Goal: Task Accomplishment & Management: Manage account settings

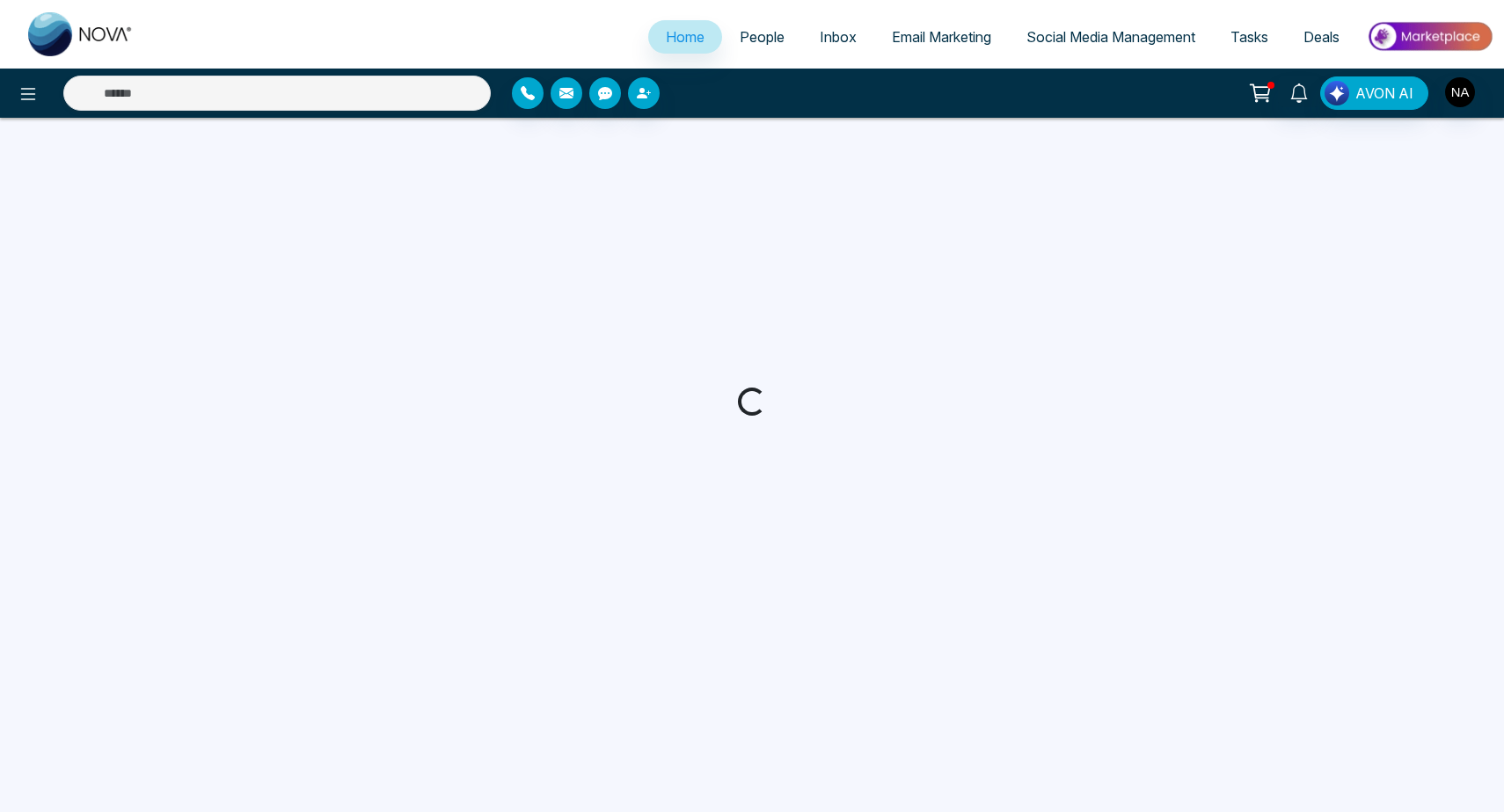
select select "*"
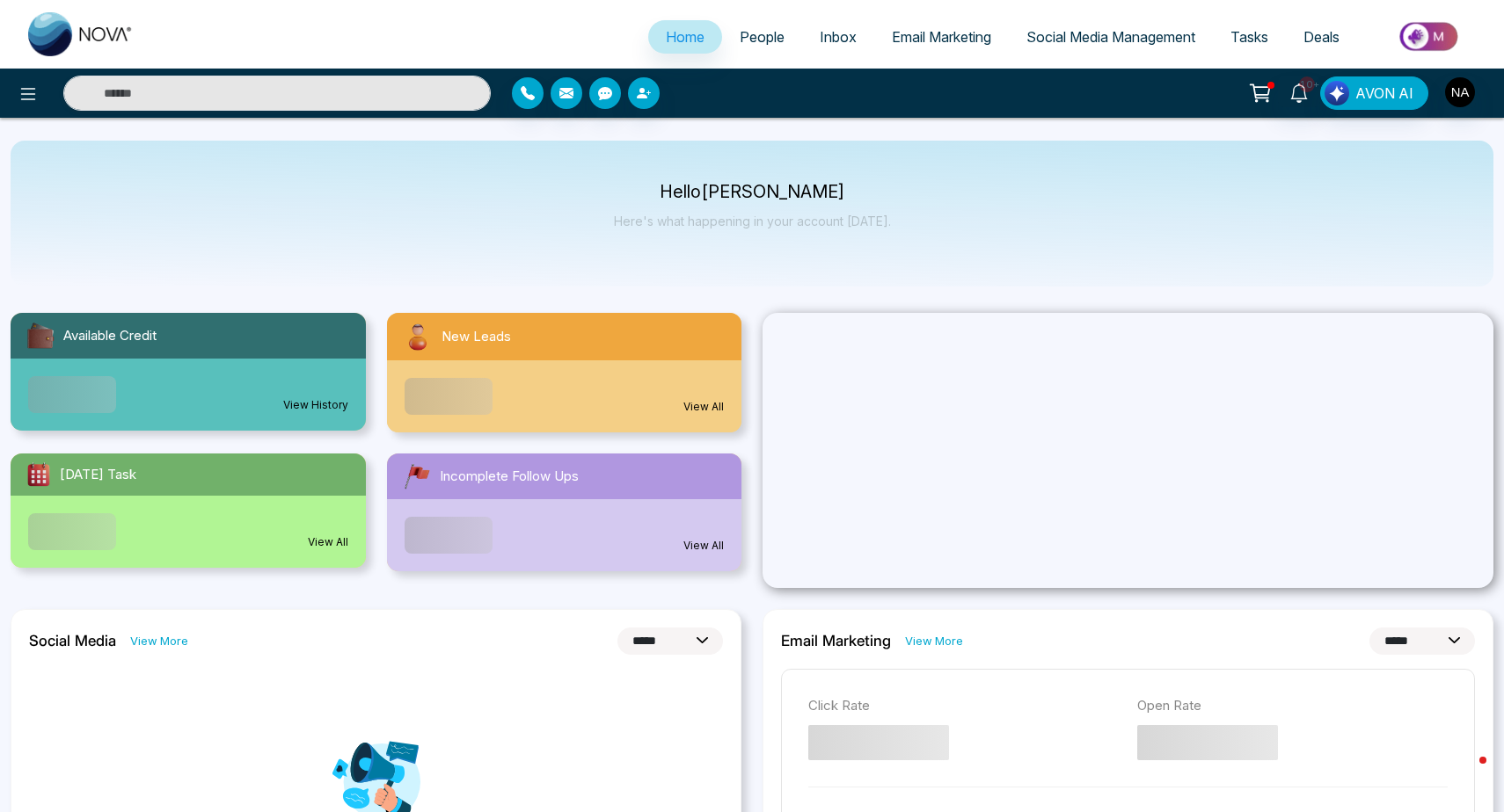
click at [769, 39] on span "People" at bounding box center [762, 36] width 45 height 18
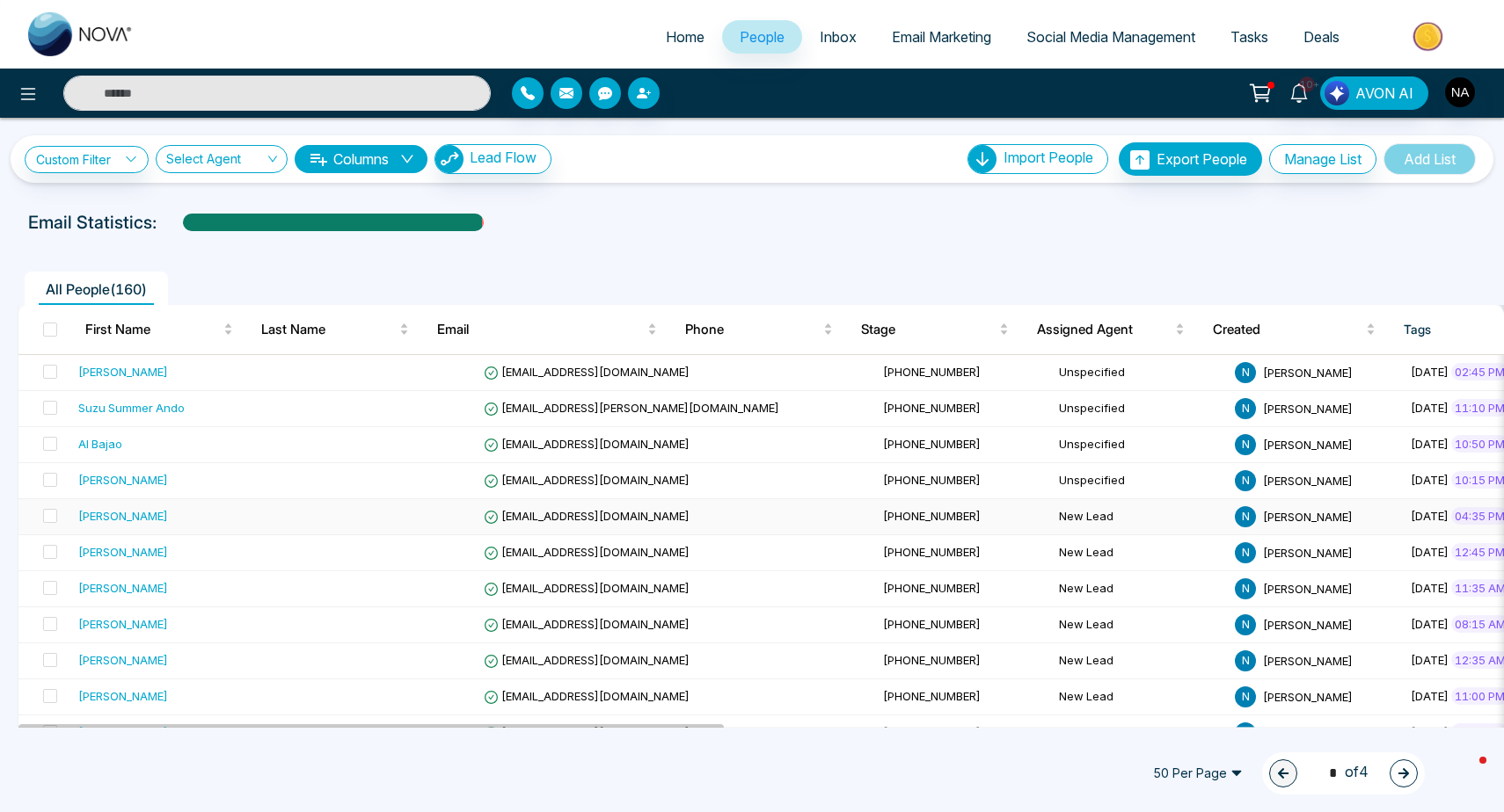
click at [883, 517] on span "[PHONE_NUMBER]" at bounding box center [931, 516] width 98 height 14
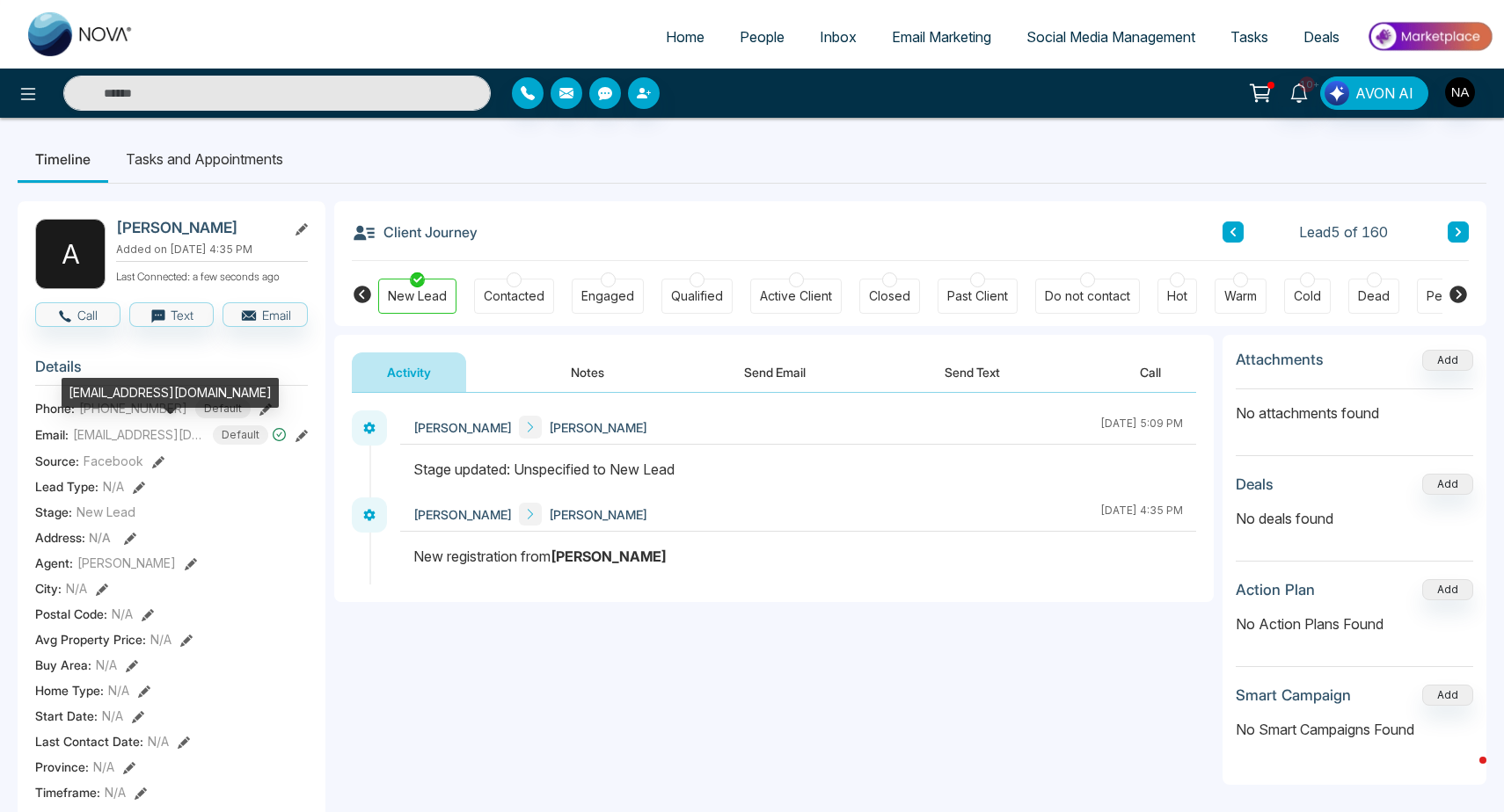
click at [148, 387] on div "[EMAIL_ADDRESS][DOMAIN_NAME]" at bounding box center [170, 393] width 217 height 30
copy div "[EMAIL_ADDRESS][DOMAIN_NAME]"
click at [154, 396] on div "[EMAIL_ADDRESS][DOMAIN_NAME]" at bounding box center [170, 393] width 217 height 30
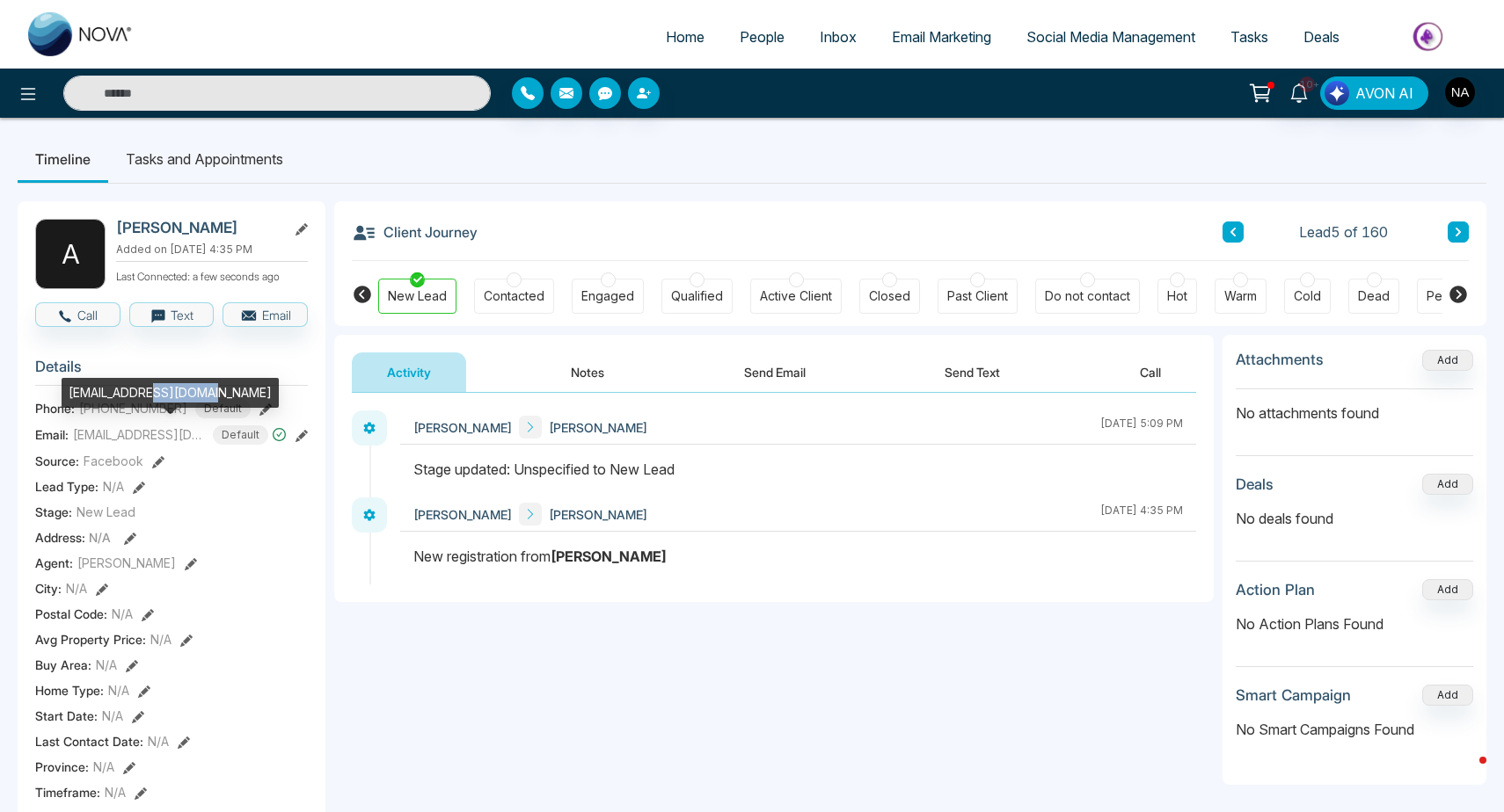
click at [154, 396] on div "[EMAIL_ADDRESS][DOMAIN_NAME]" at bounding box center [170, 393] width 217 height 30
copy div "[EMAIL_ADDRESS][DOMAIN_NAME]"
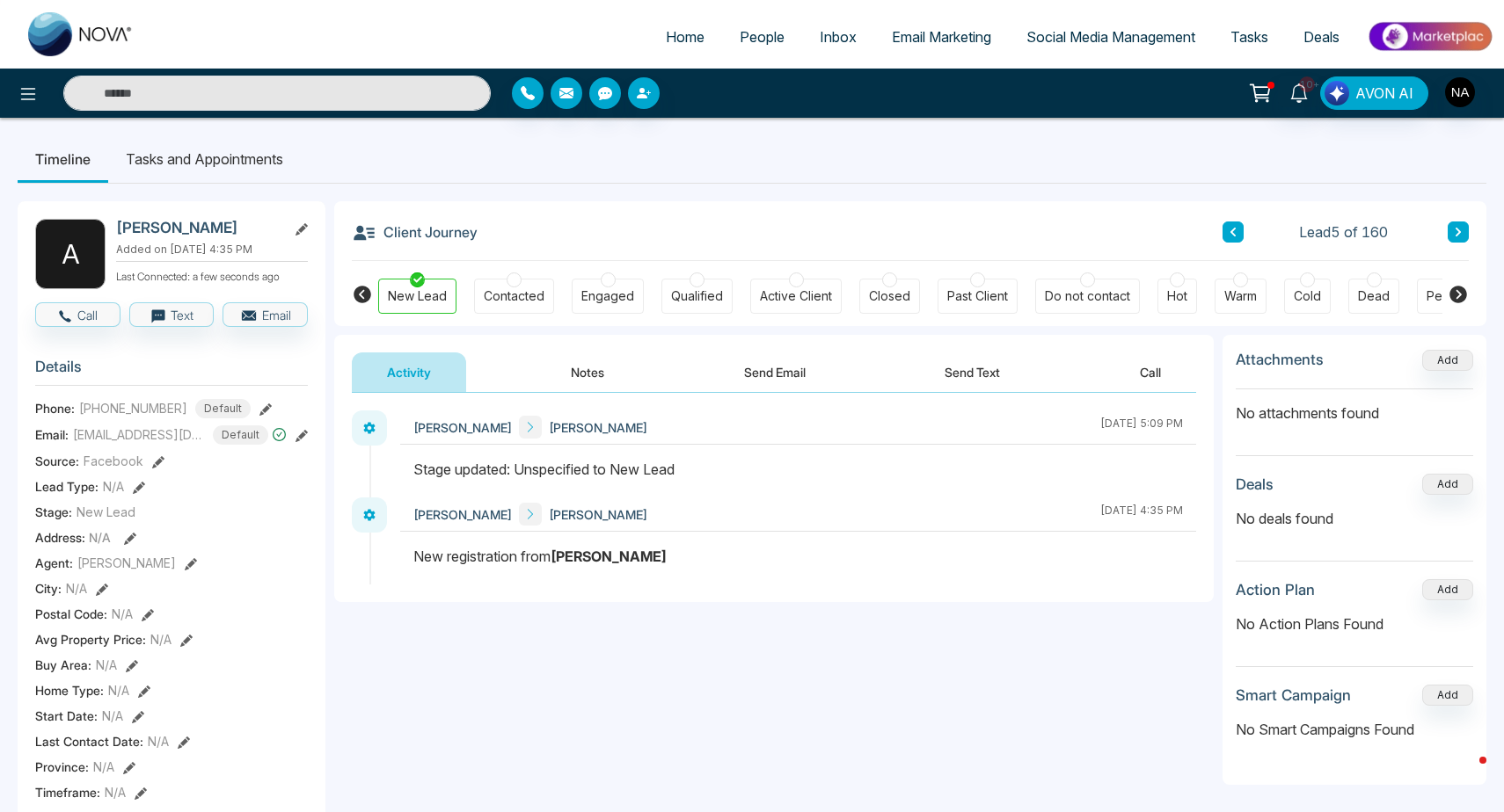
click at [1230, 237] on icon at bounding box center [1233, 231] width 8 height 10
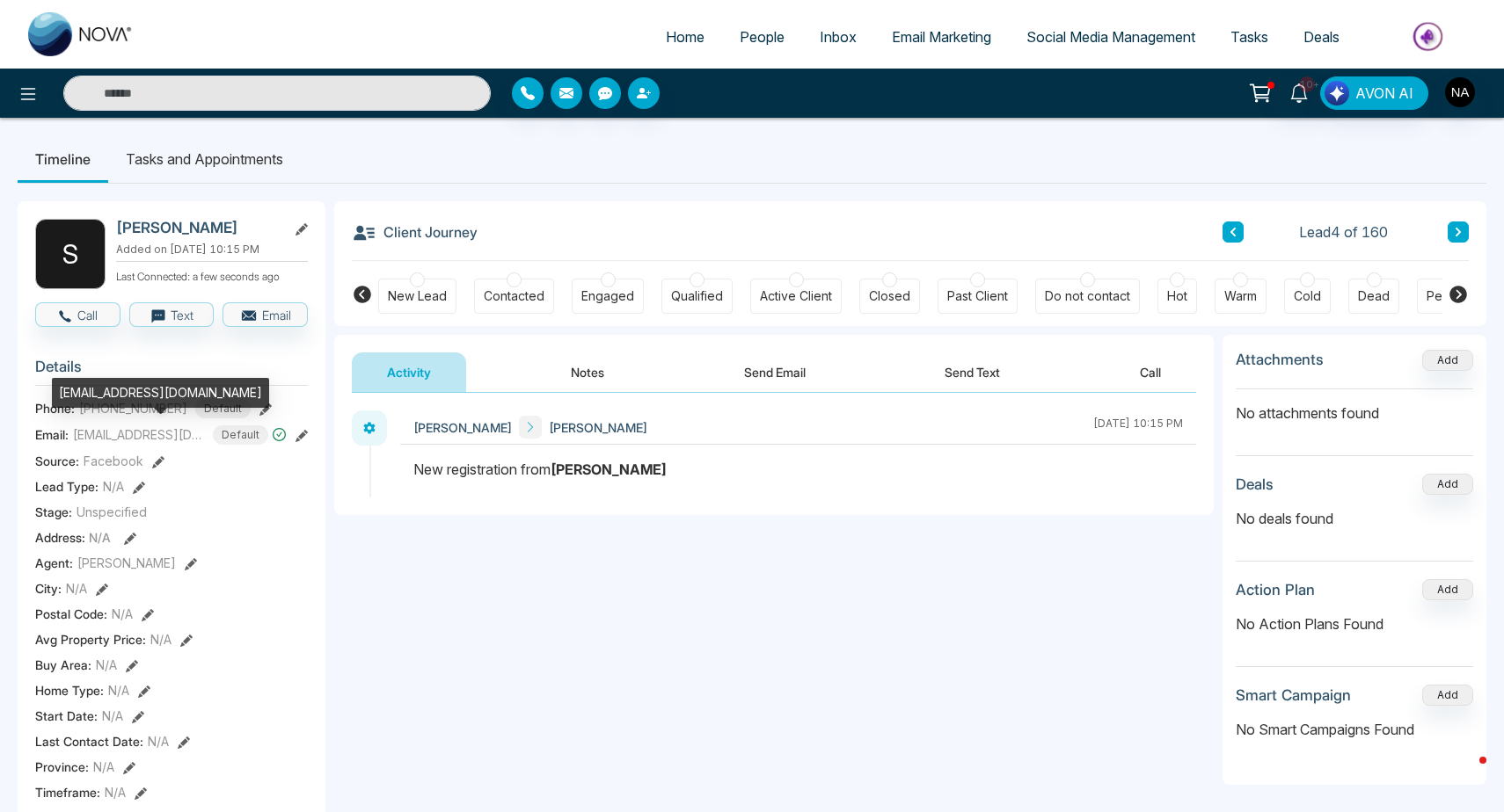
click at [130, 397] on div "[EMAIL_ADDRESS][DOMAIN_NAME]" at bounding box center [160, 393] width 217 height 30
copy div "[EMAIL_ADDRESS][DOMAIN_NAME]"
click at [1230, 231] on icon at bounding box center [1233, 231] width 8 height 10
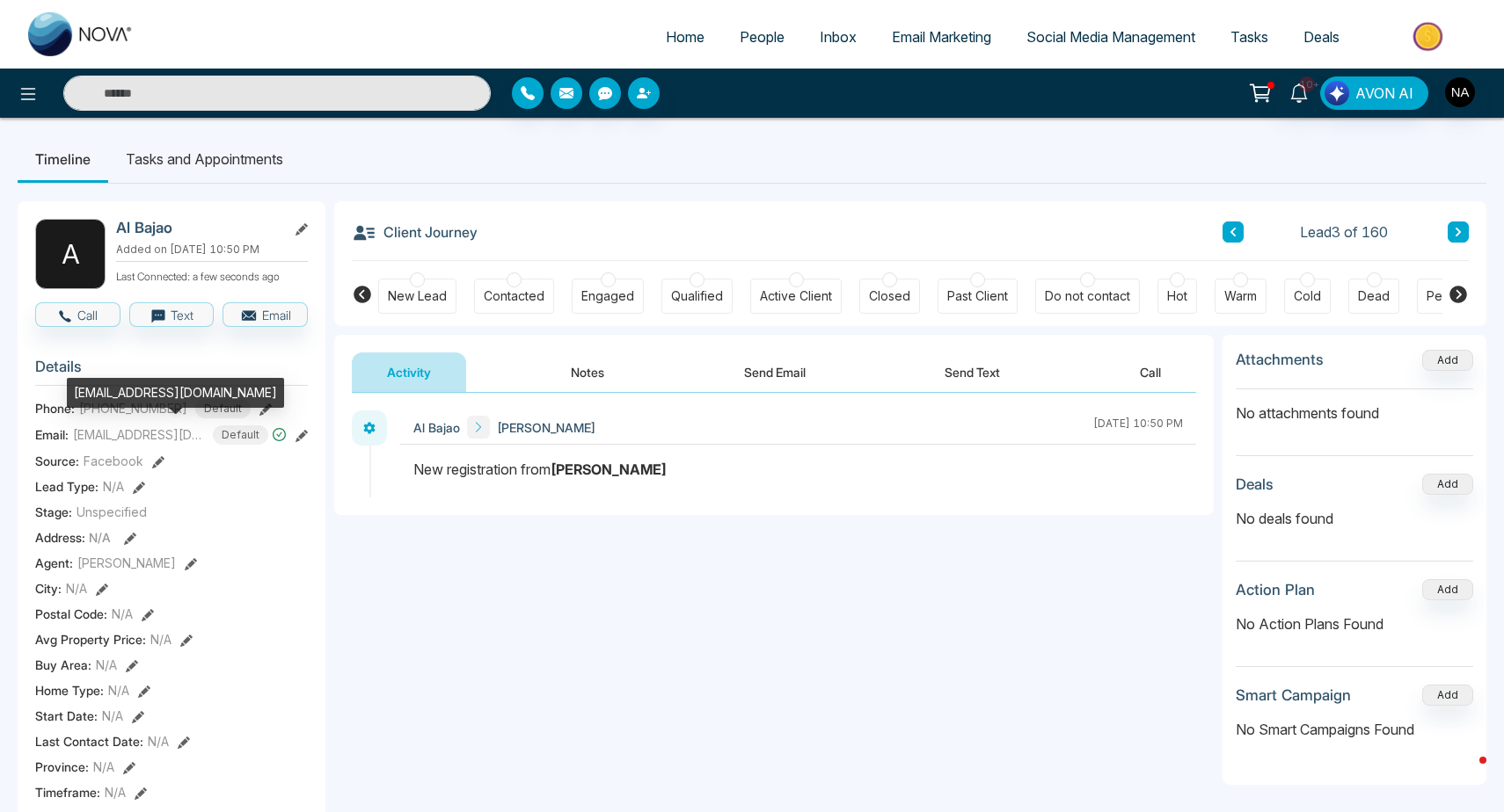
click at [126, 389] on div "[EMAIL_ADDRESS][DOMAIN_NAME]" at bounding box center [175, 393] width 217 height 30
copy div "[EMAIL_ADDRESS][DOMAIN_NAME]"
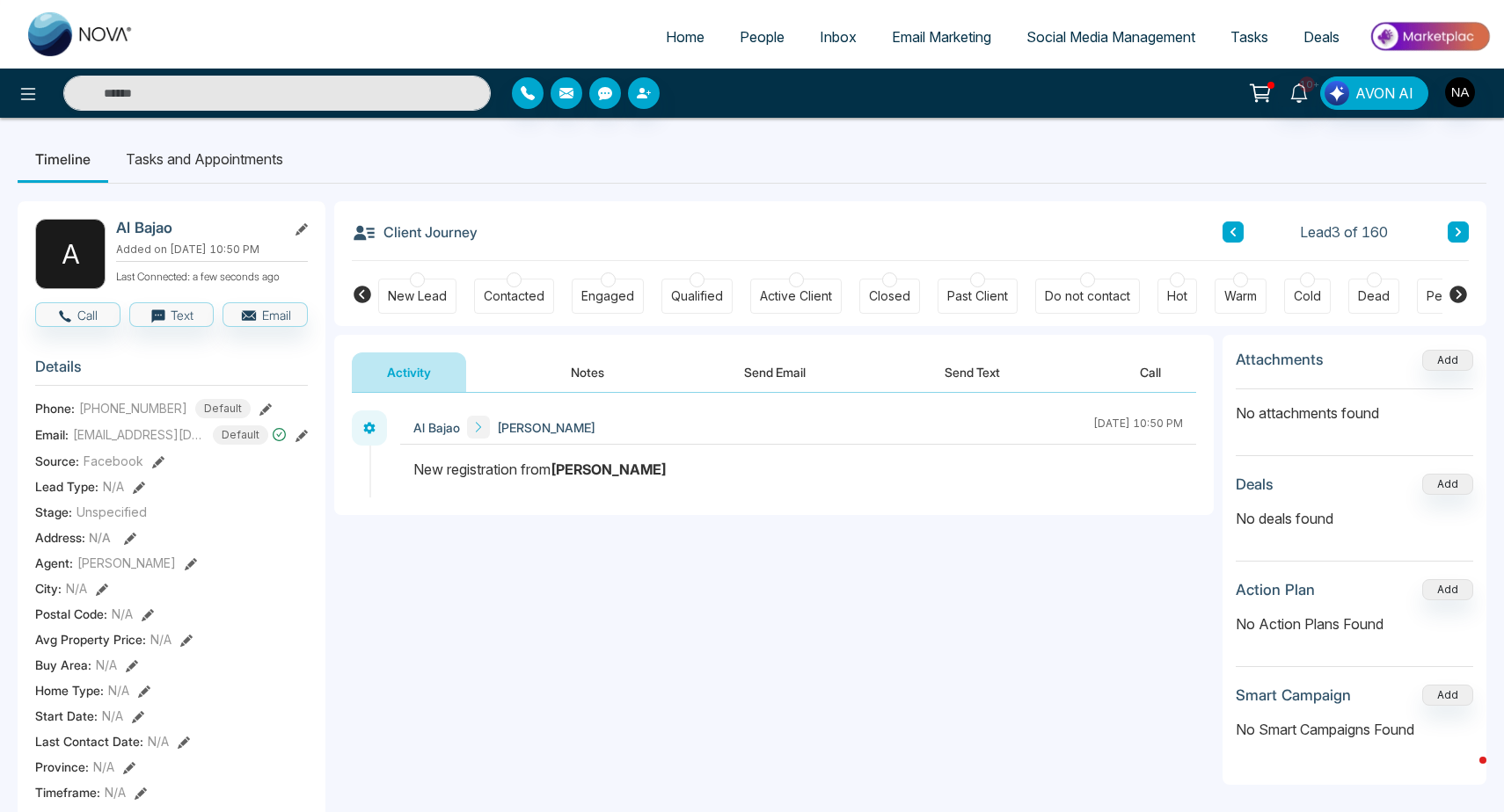
click at [1231, 227] on icon at bounding box center [1233, 231] width 8 height 10
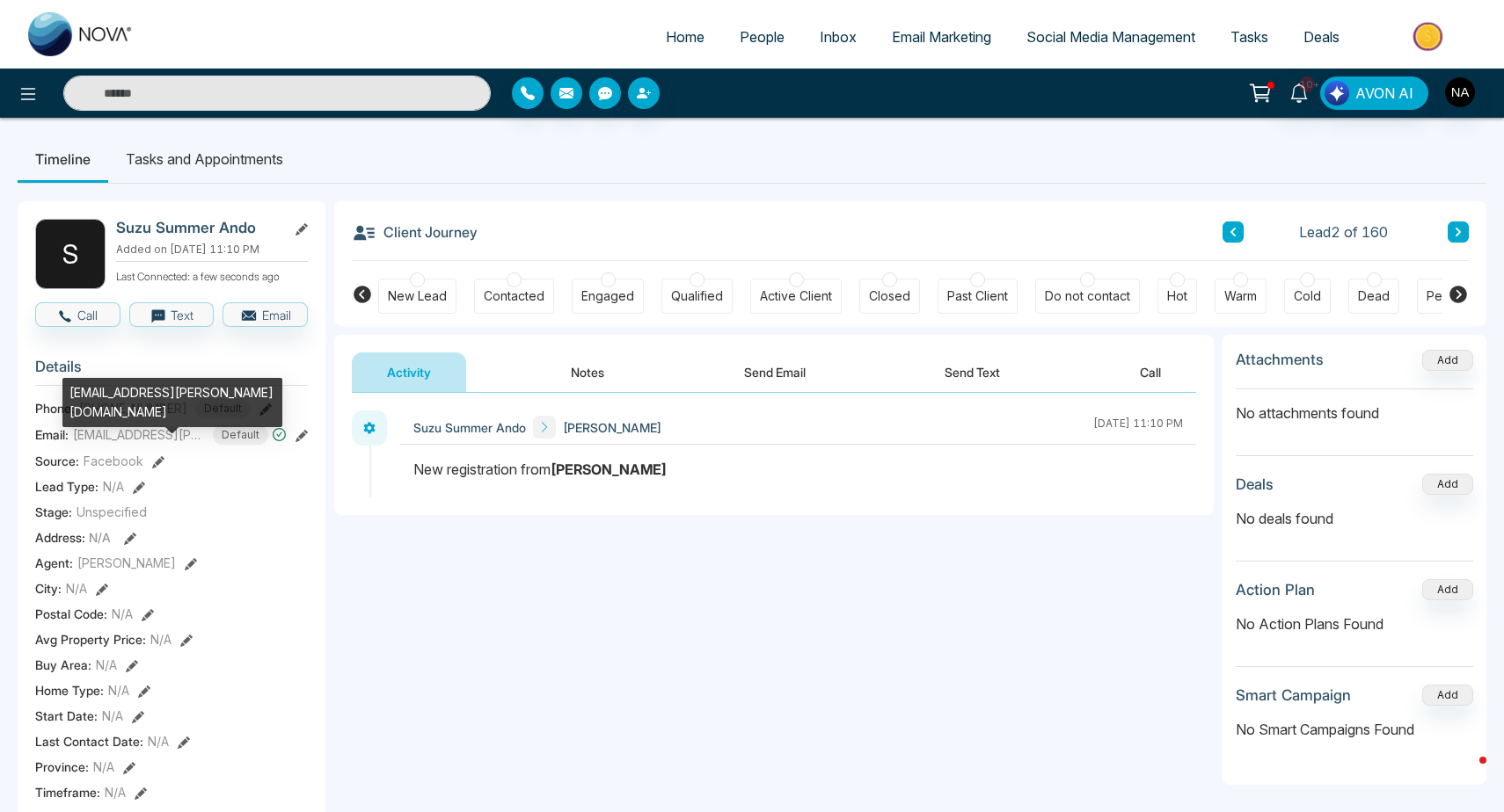
click at [114, 397] on div "[EMAIL_ADDRESS][PERSON_NAME][DOMAIN_NAME]" at bounding box center [172, 403] width 220 height 49
copy div "[EMAIL_ADDRESS][PERSON_NAME][DOMAIN_NAME]"
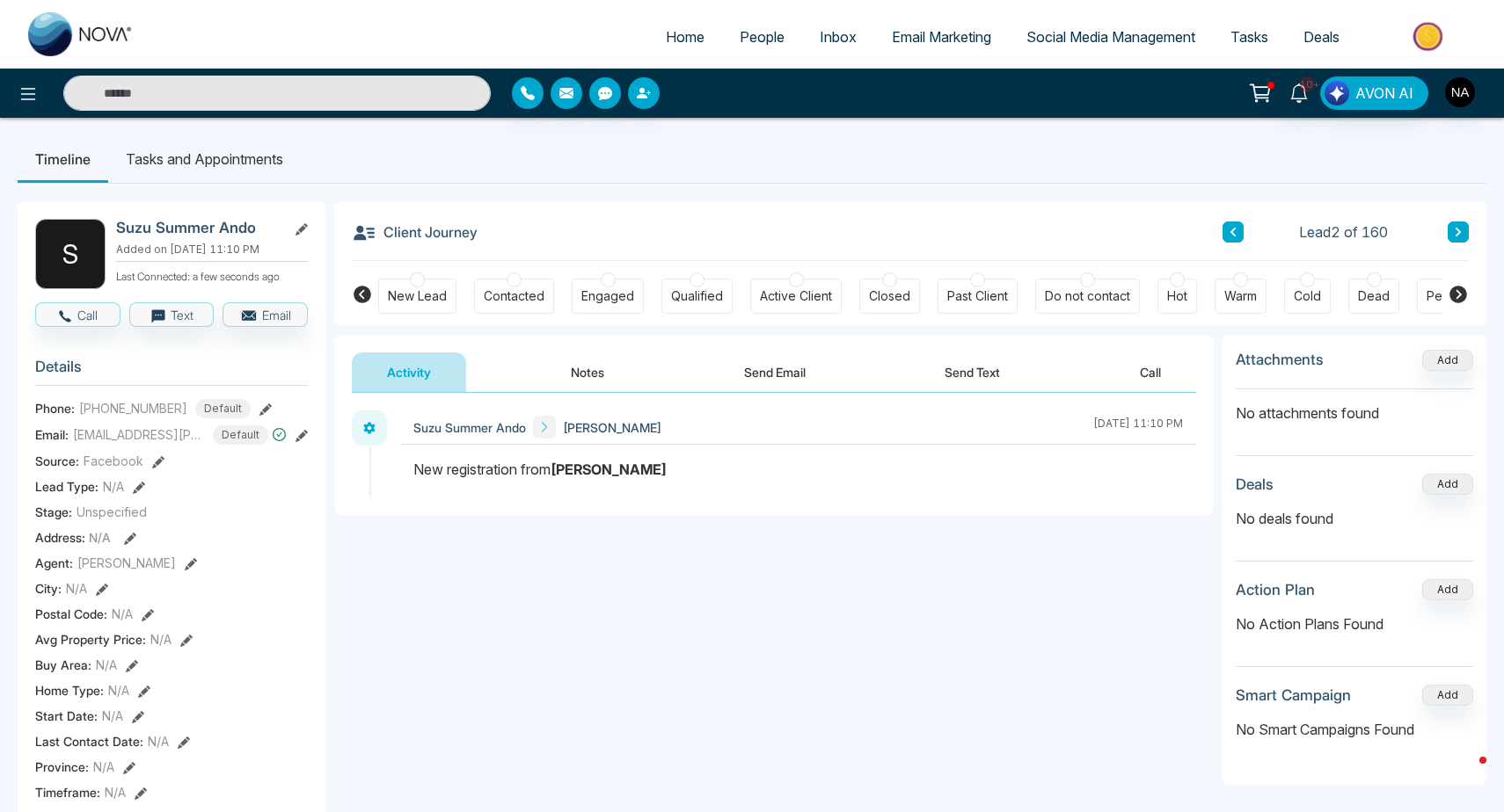
click at [1234, 240] on button at bounding box center [1233, 232] width 21 height 21
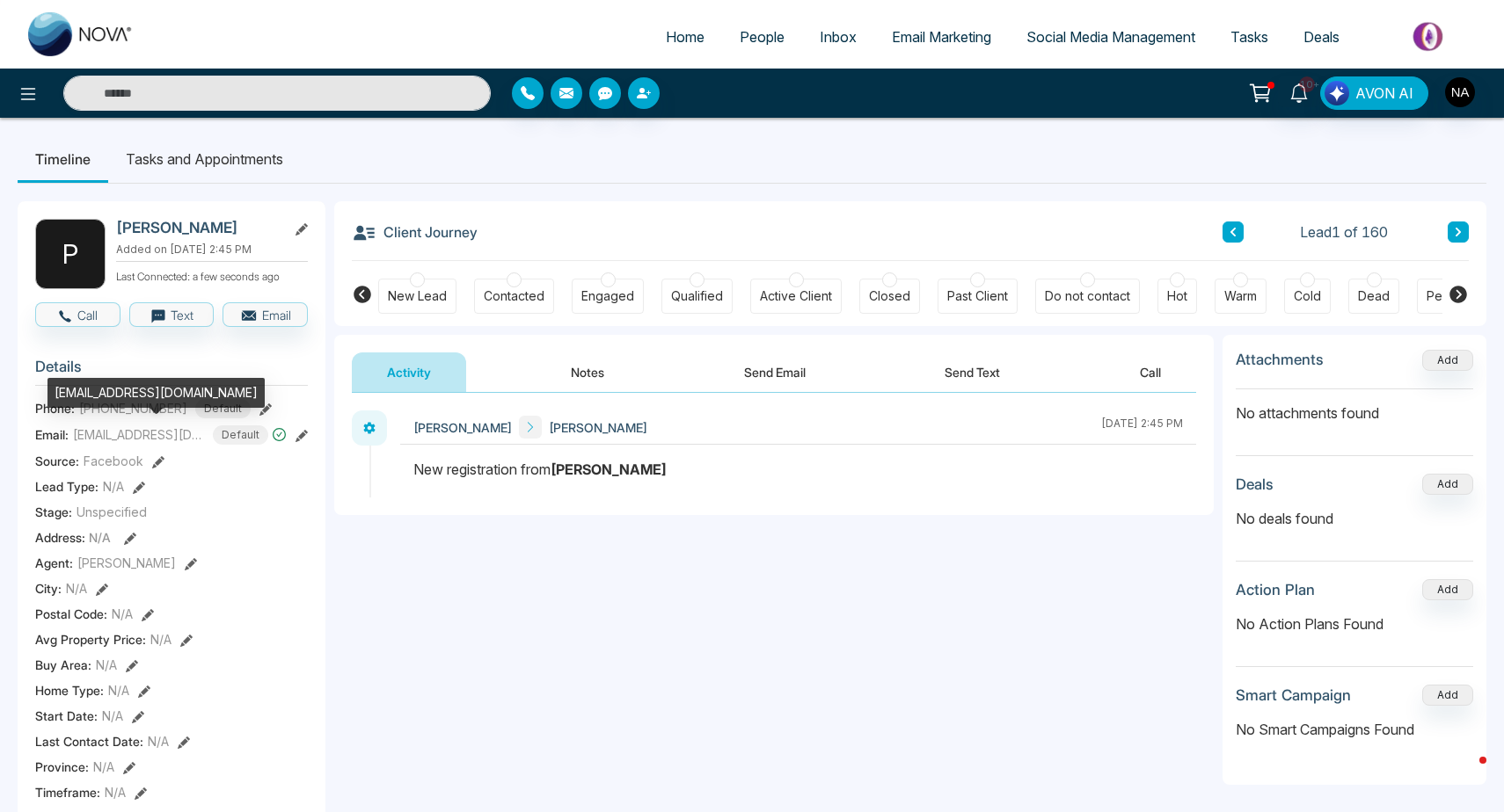
click at [137, 400] on div "[EMAIL_ADDRESS][DOMAIN_NAME]" at bounding box center [156, 393] width 217 height 30
copy div "[EMAIL_ADDRESS][DOMAIN_NAME]"
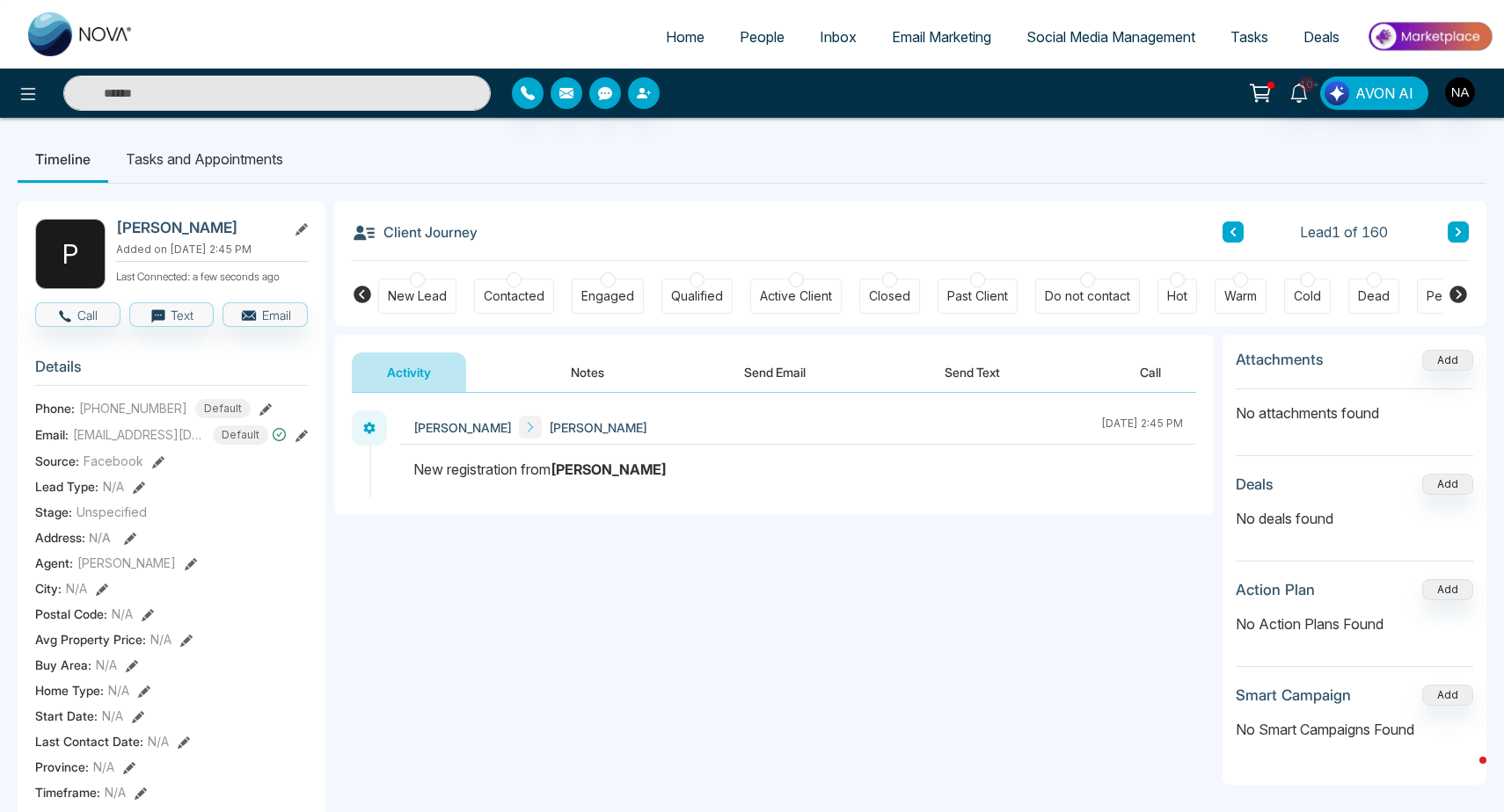
click at [1458, 231] on icon at bounding box center [1458, 231] width 6 height 8
click at [1235, 240] on button at bounding box center [1233, 232] width 21 height 21
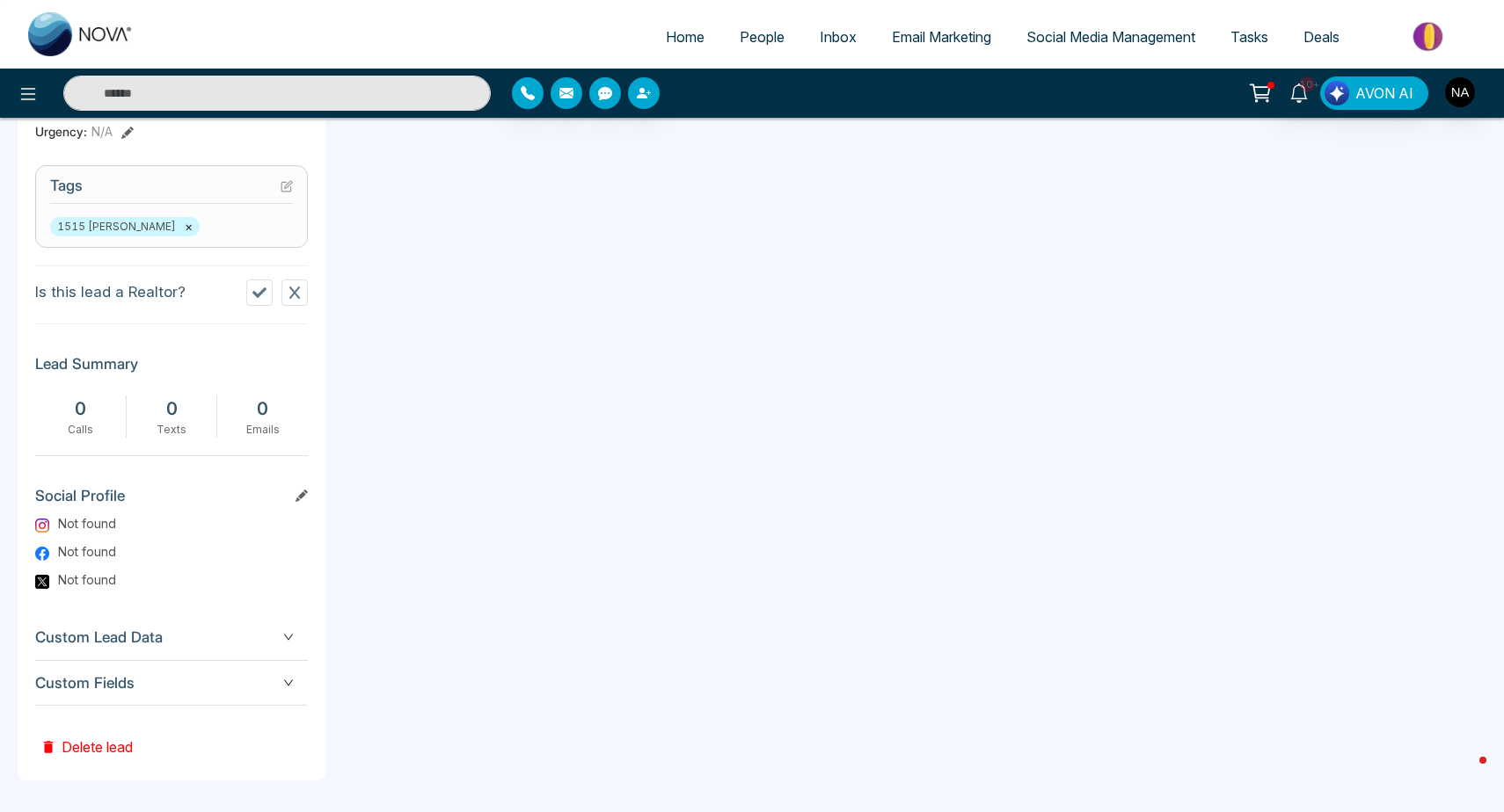
click at [132, 702] on div "Custom Fields" at bounding box center [172, 683] width 272 height 45
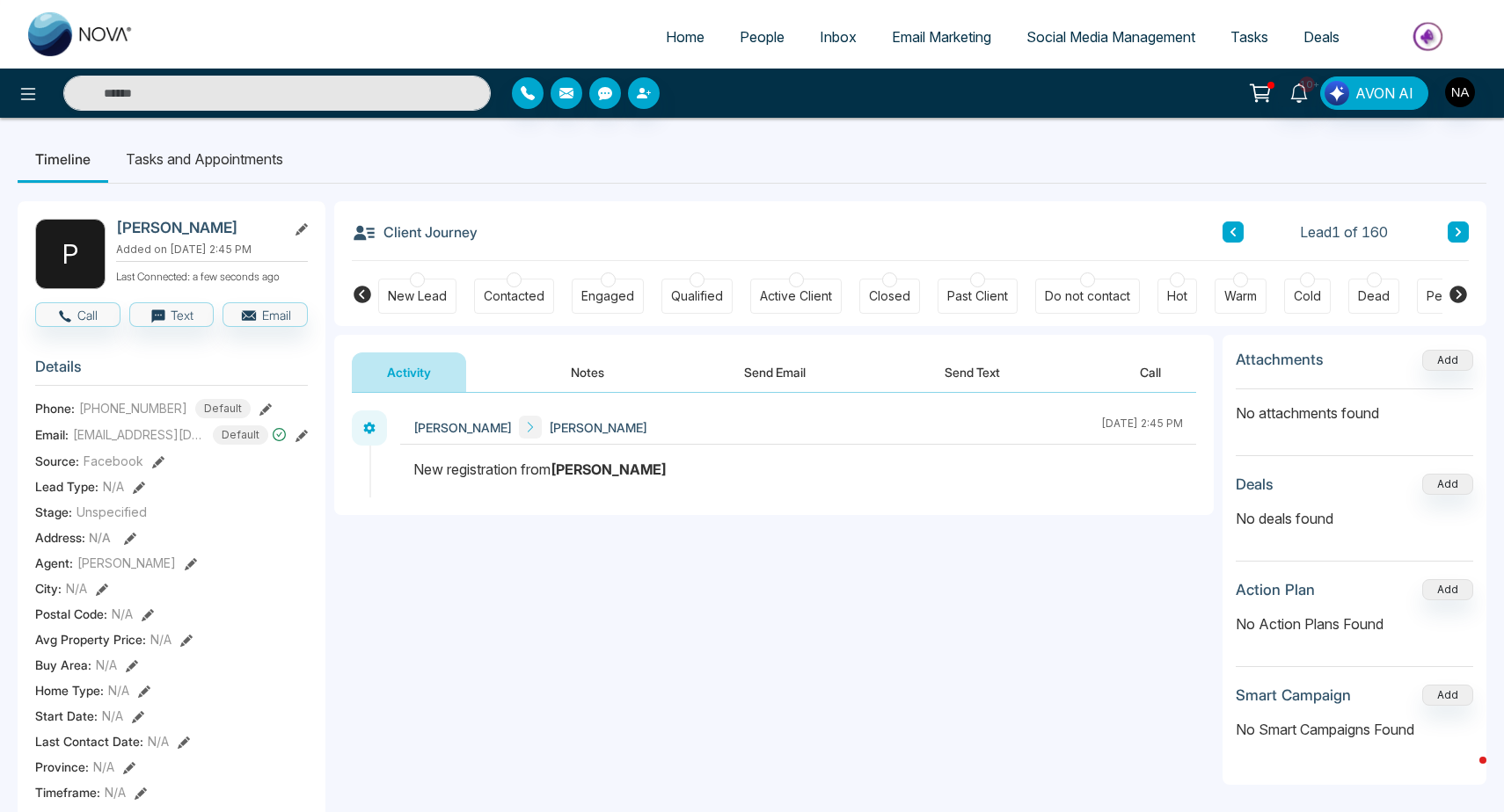
click at [587, 356] on button "Notes" at bounding box center [586, 372] width 103 height 39
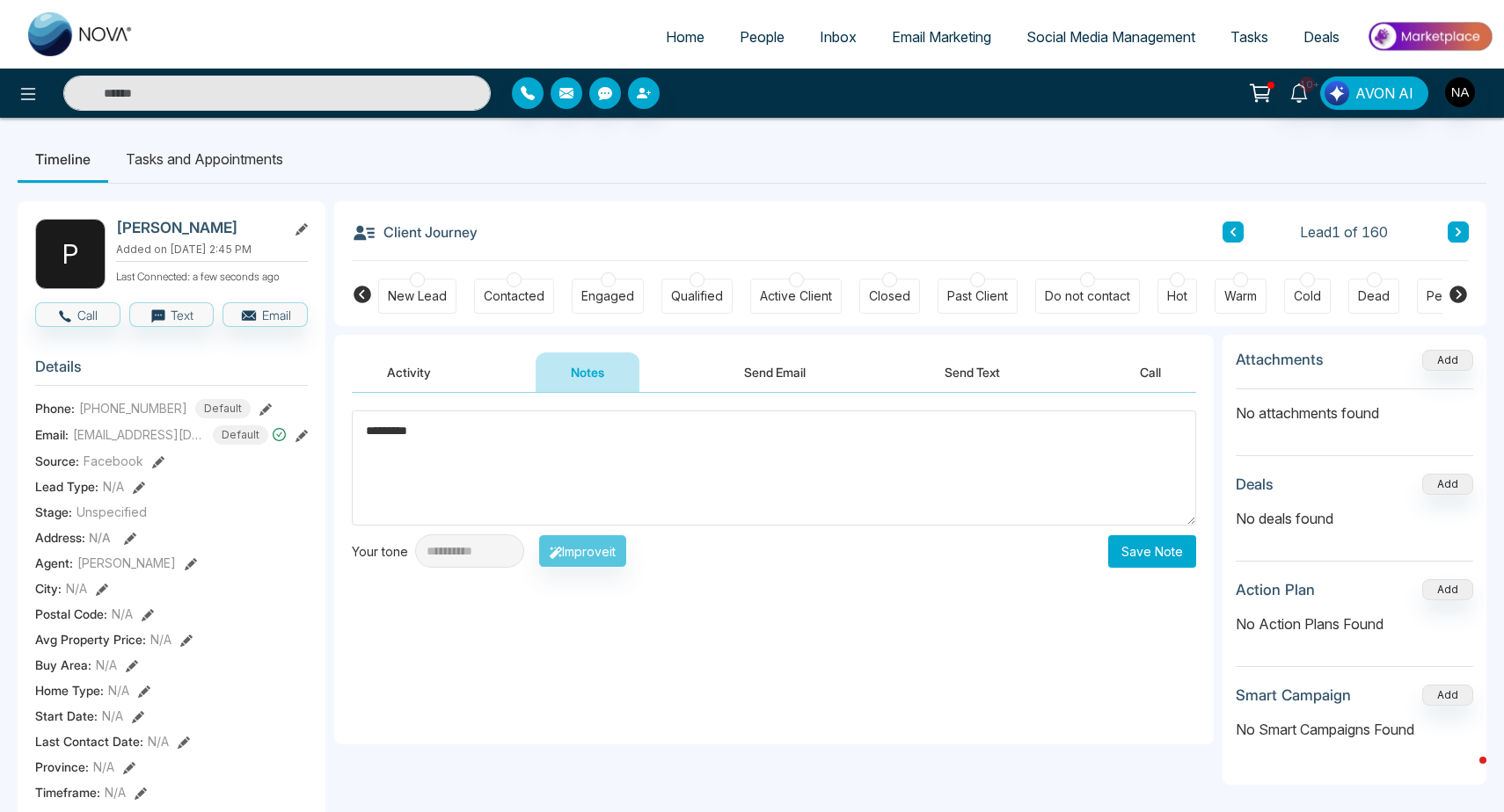
type textarea "*********"
click at [1159, 552] on button "Save Note" at bounding box center [1152, 551] width 88 height 33
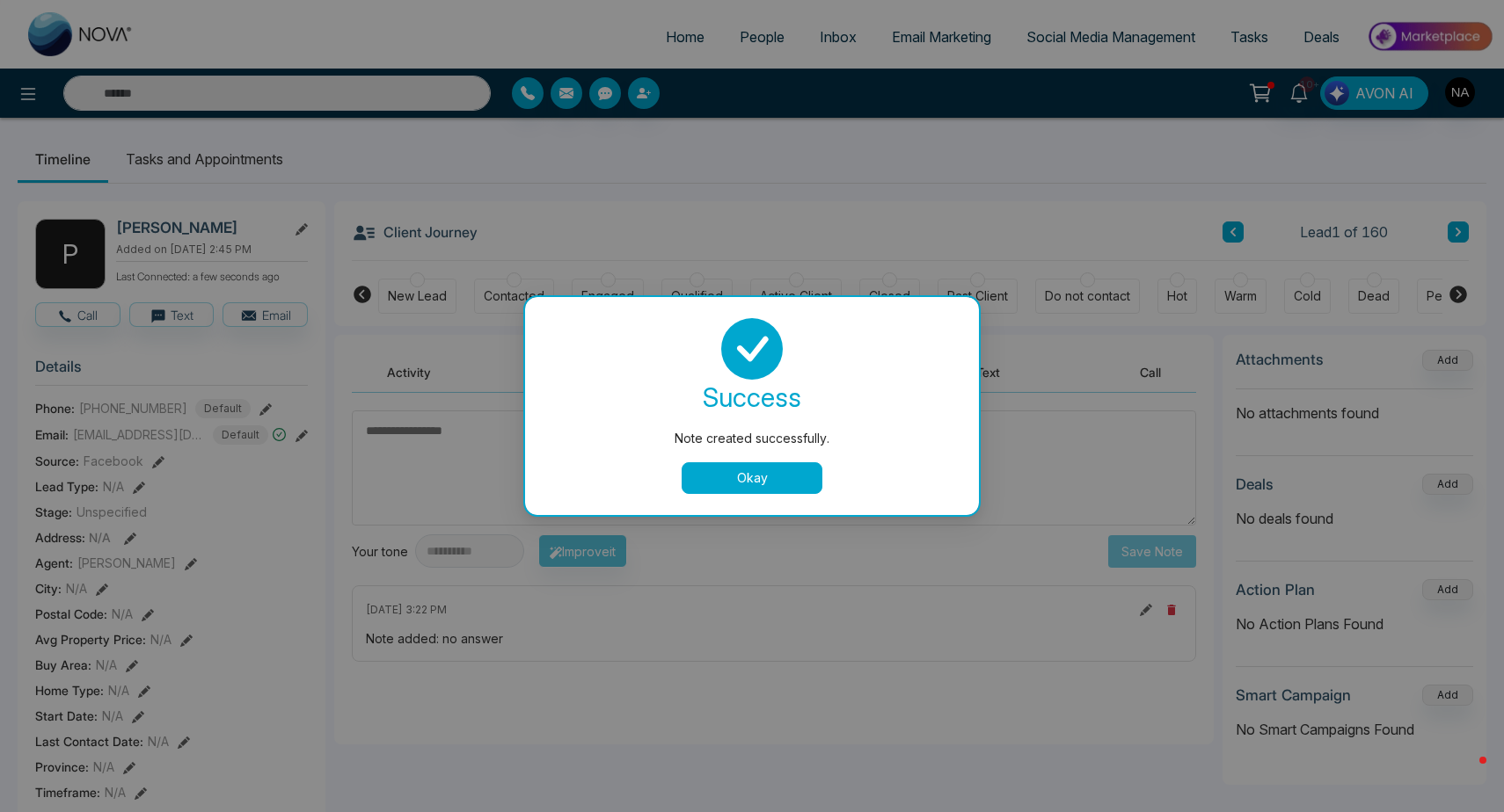
click at [438, 290] on div "Note created successfully. success Note created successfully. Okay" at bounding box center [752, 406] width 1504 height 812
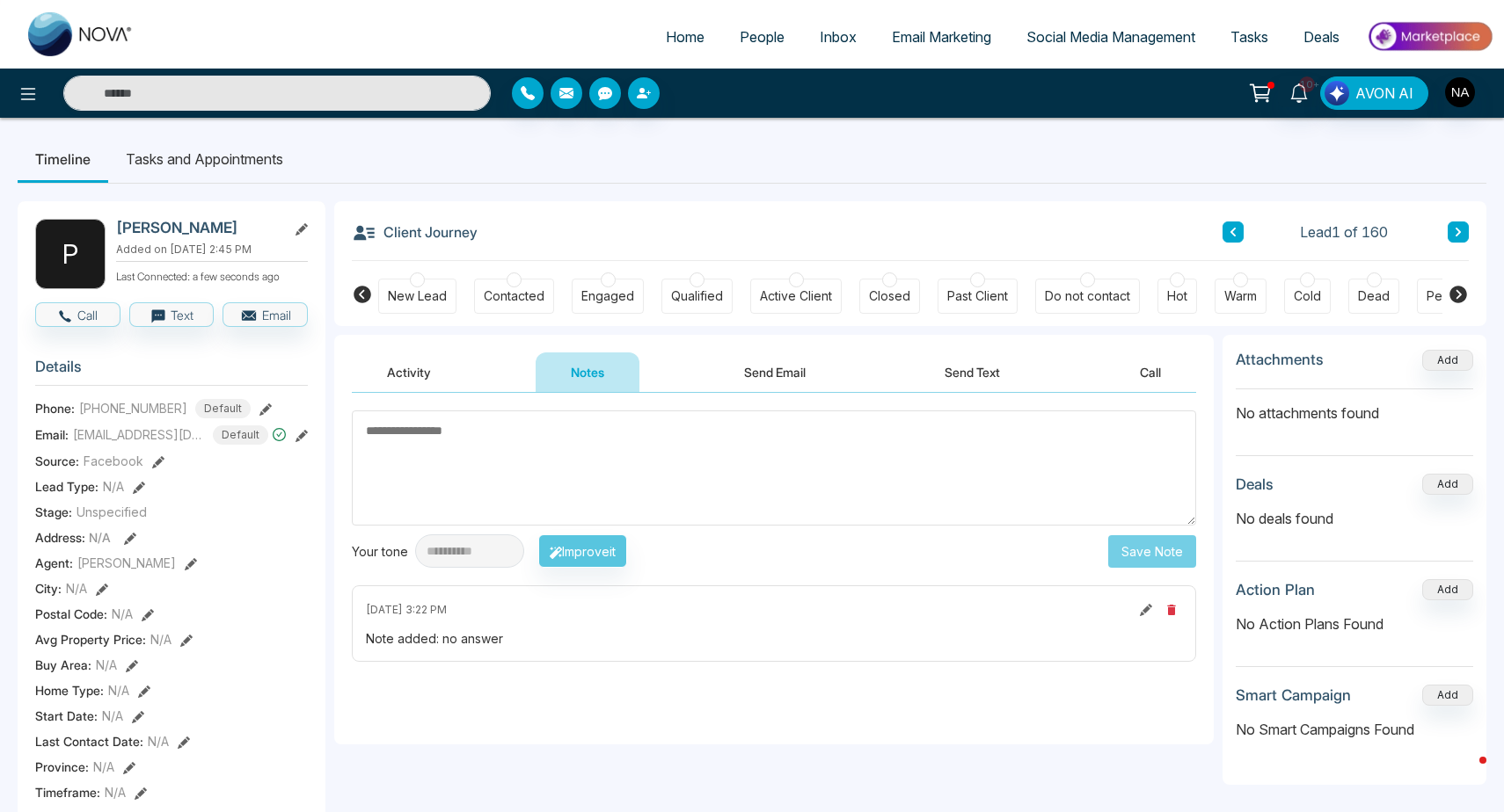
click at [445, 295] on div "New Lead" at bounding box center [417, 296] width 59 height 18
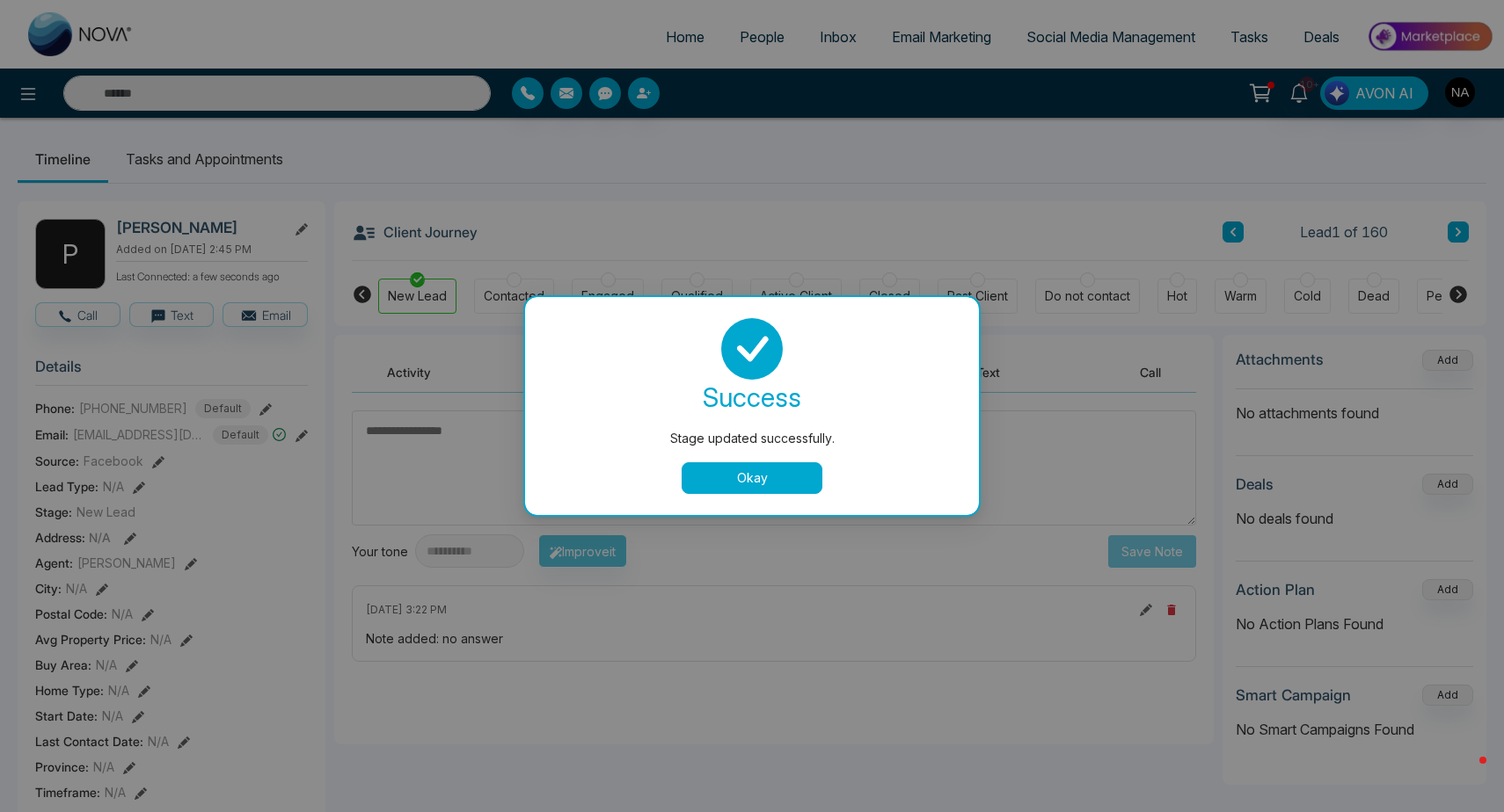
click at [763, 478] on button "Okay" at bounding box center [752, 478] width 141 height 32
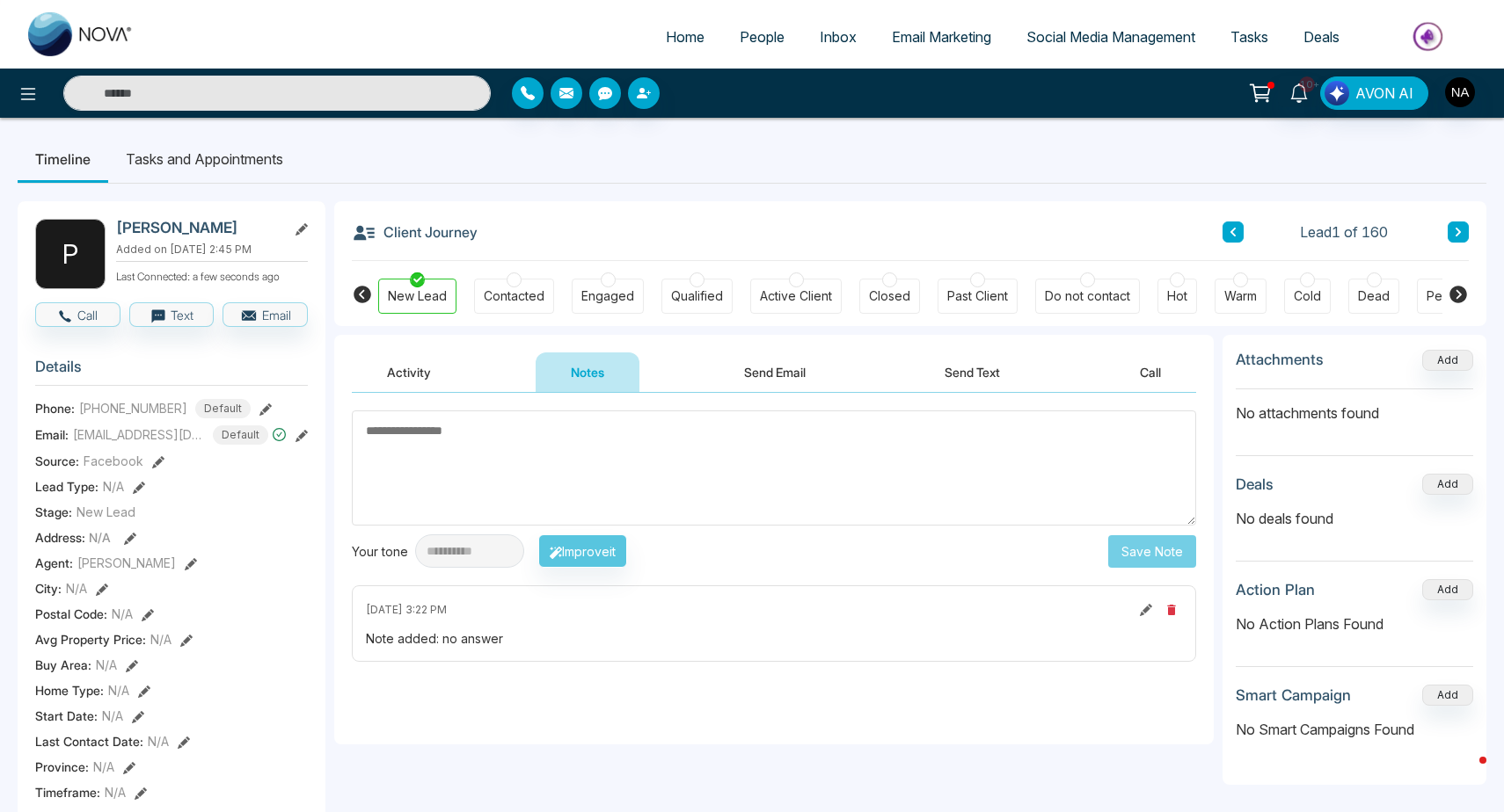
click at [1456, 230] on icon at bounding box center [1457, 231] width 8 height 10
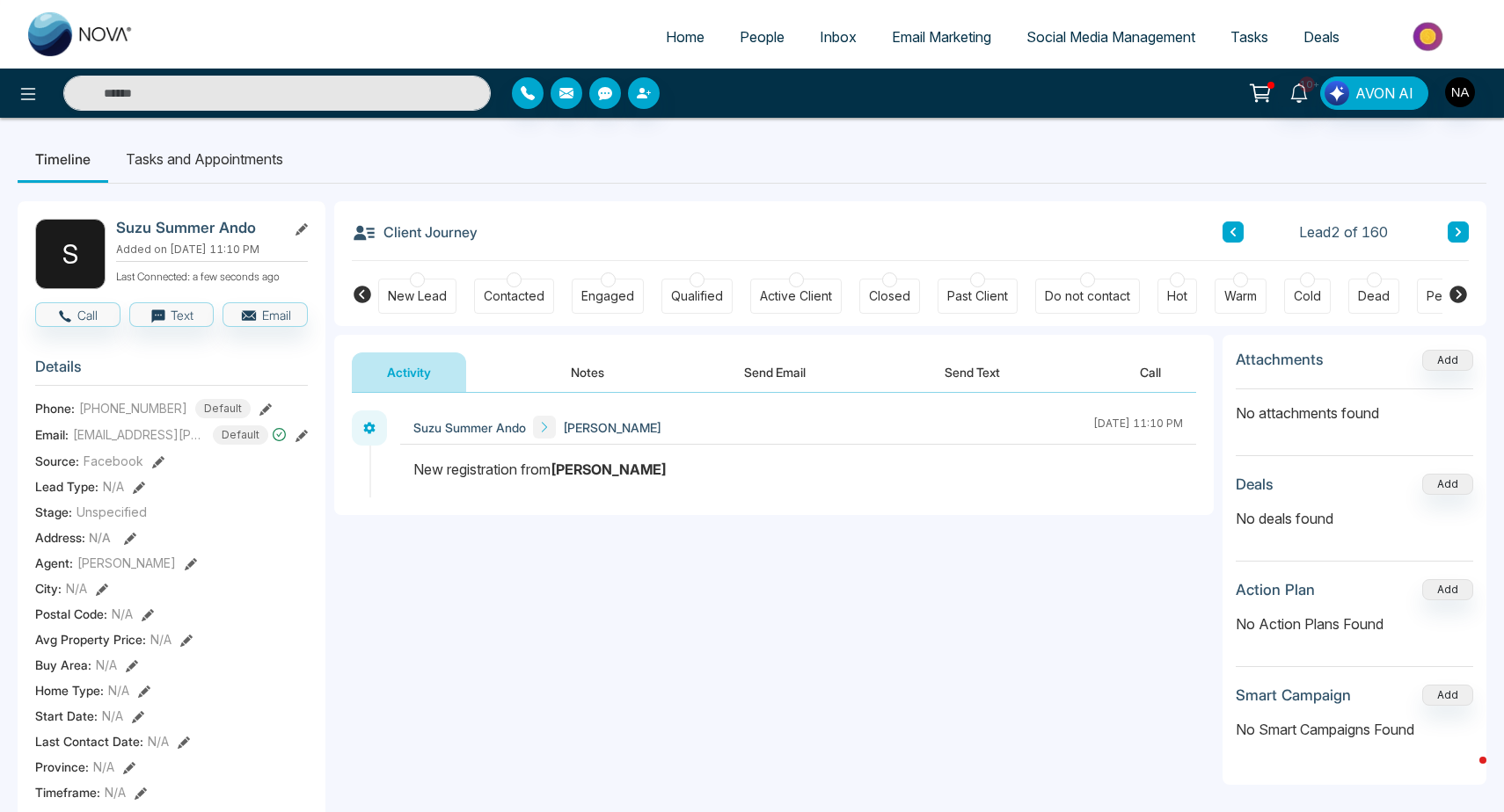
click at [436, 296] on div "New Lead" at bounding box center [417, 296] width 59 height 18
click at [572, 364] on button "Notes" at bounding box center [586, 372] width 103 height 39
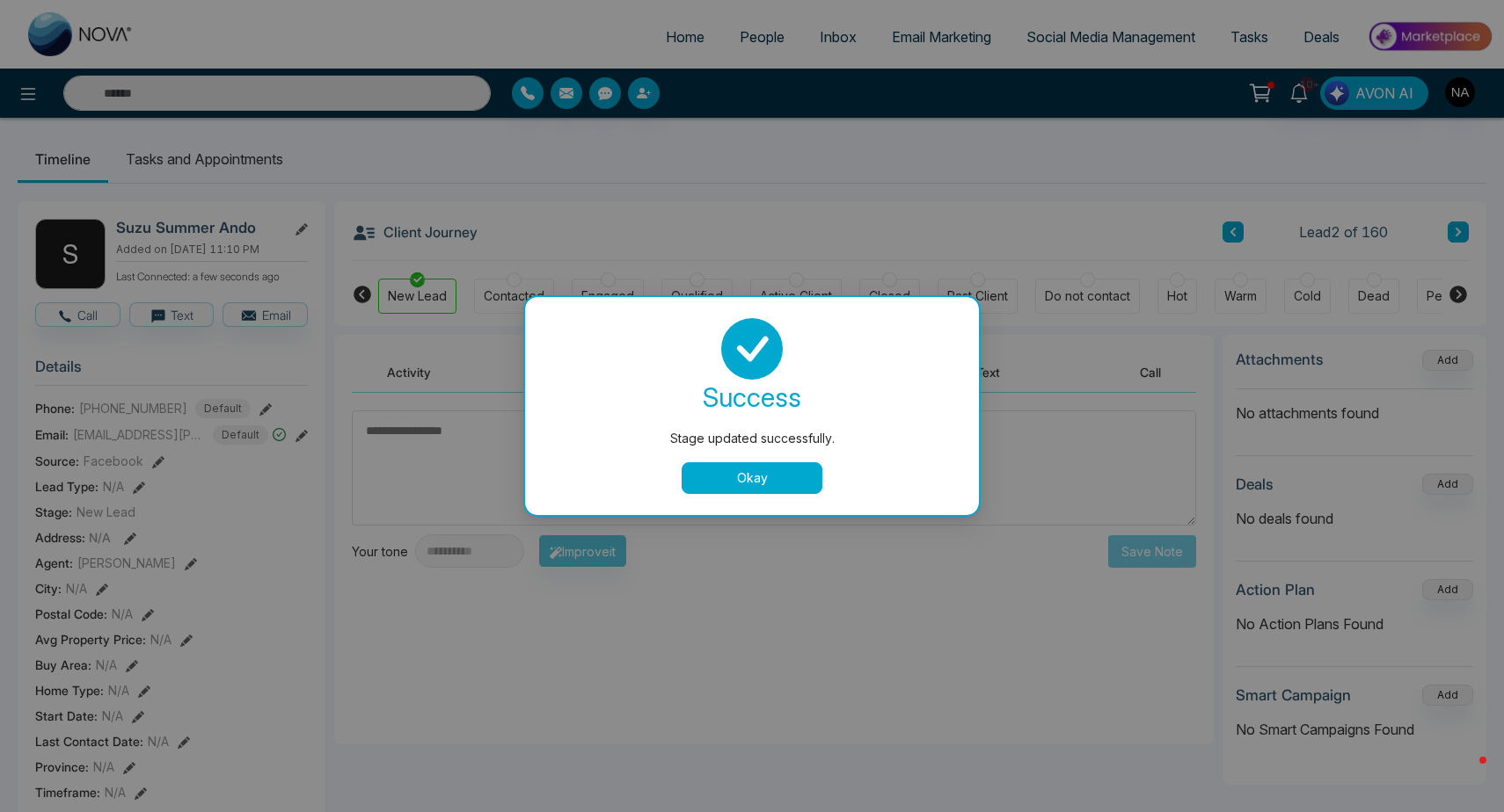
click at [741, 487] on button "Okay" at bounding box center [752, 478] width 141 height 32
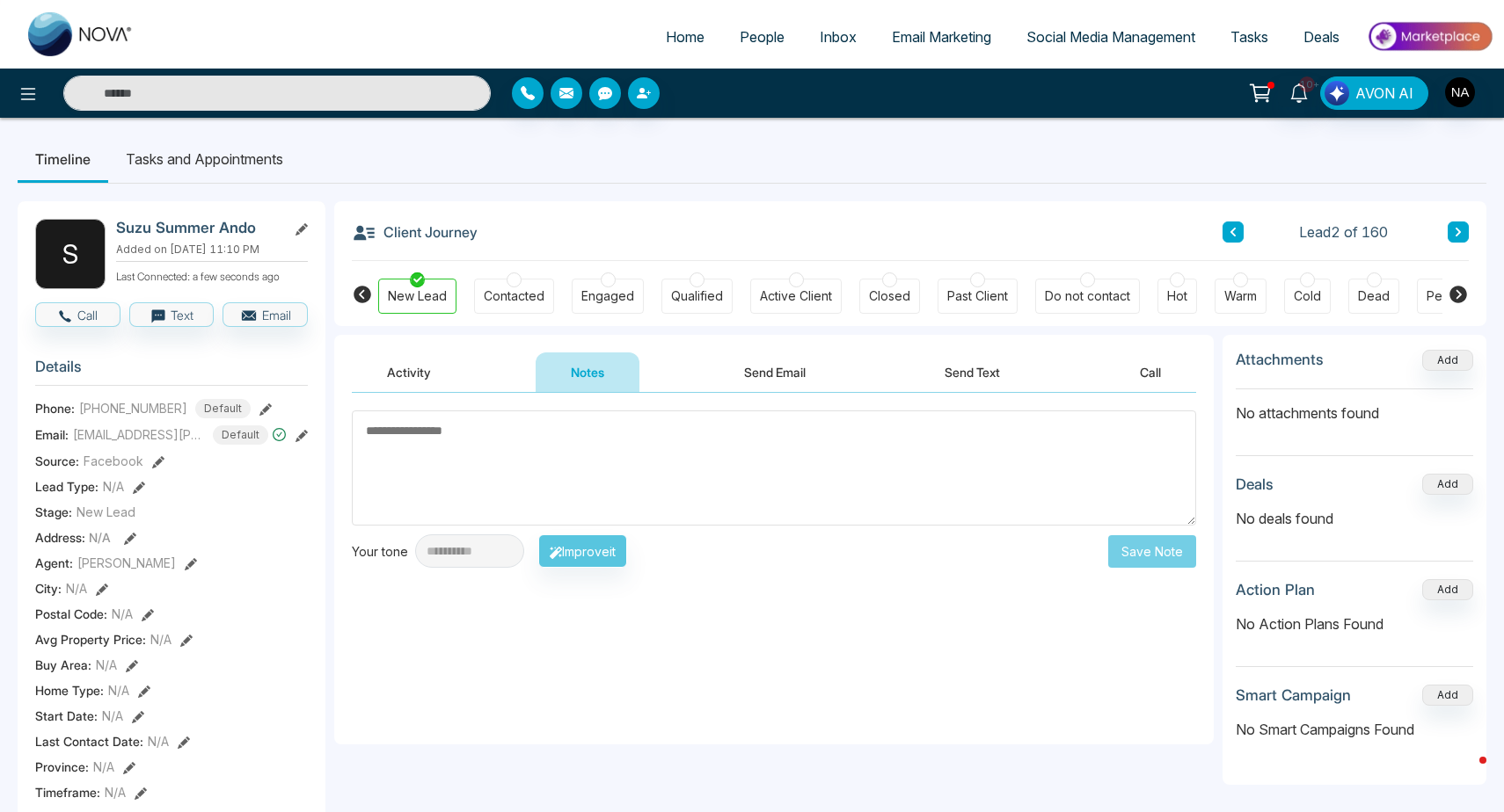
click at [541, 474] on textarea at bounding box center [773, 468] width 844 height 116
click at [950, 670] on div "**********" at bounding box center [773, 569] width 879 height 351
click at [1462, 235] on icon at bounding box center [1457, 231] width 8 height 10
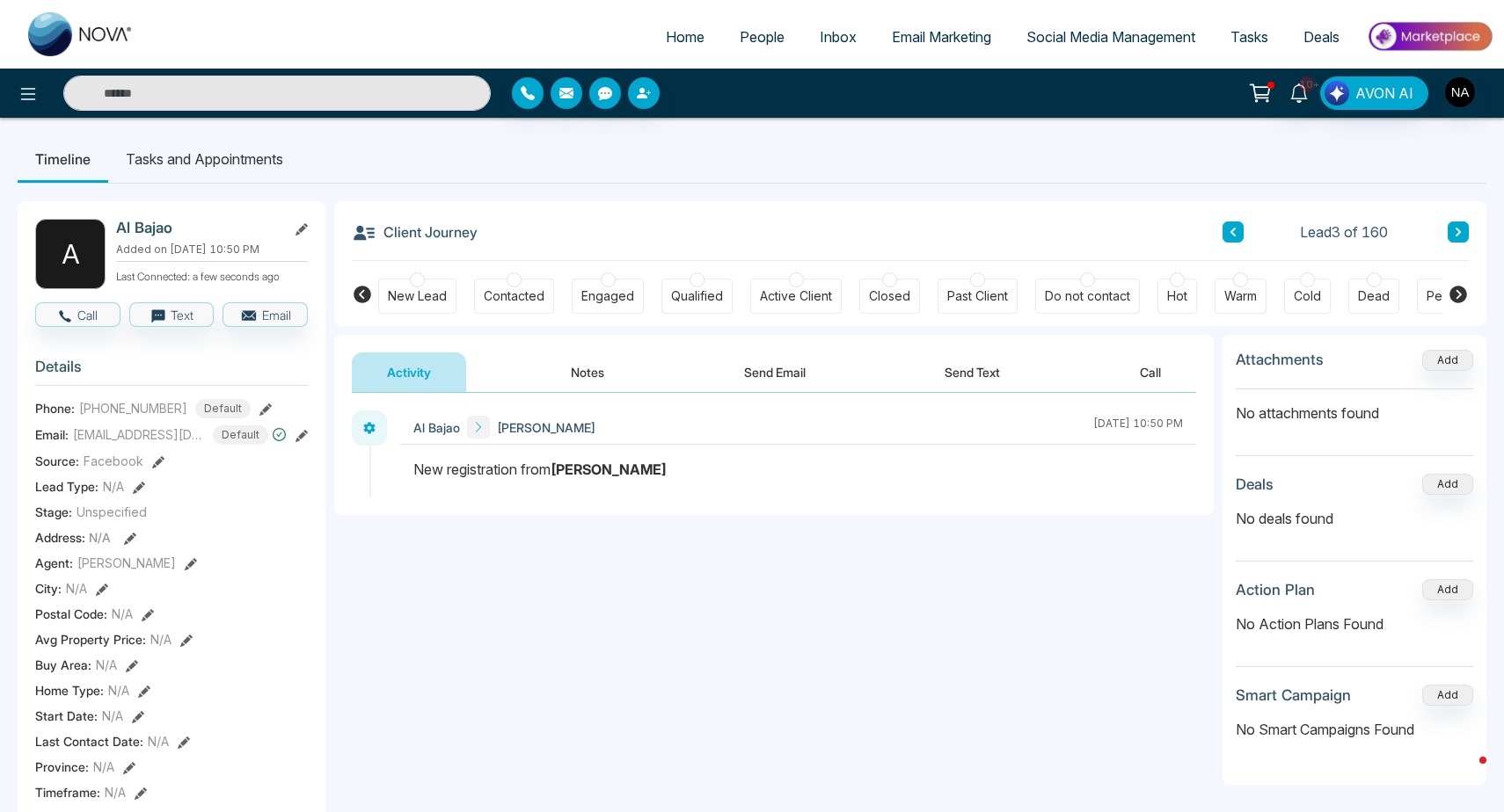
click at [1217, 234] on div "Client Journey Lead 3 of 160" at bounding box center [910, 231] width 1117 height 60
click at [1226, 234] on button at bounding box center [1233, 232] width 21 height 21
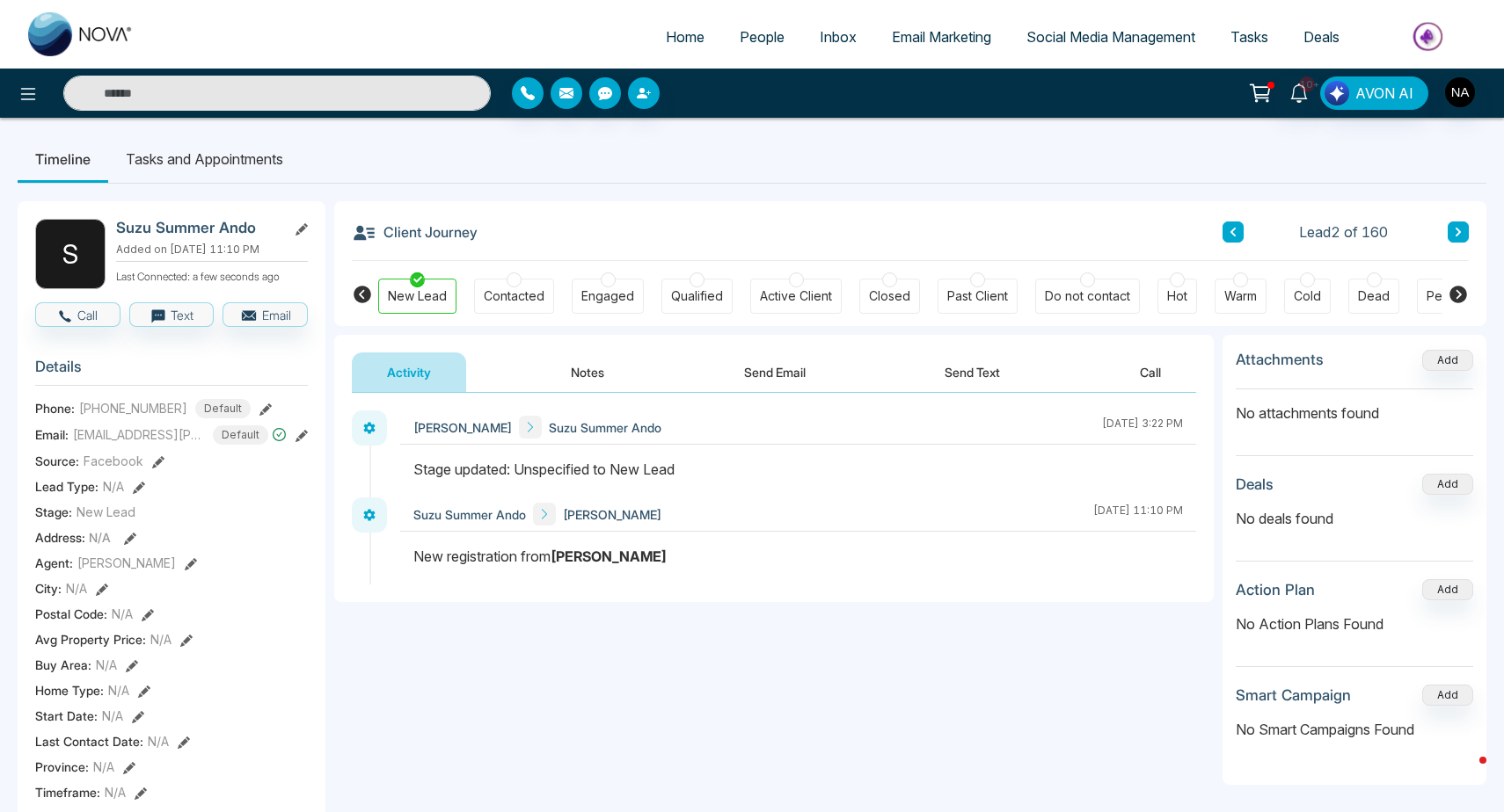
click at [587, 365] on button "Notes" at bounding box center [586, 372] width 103 height 39
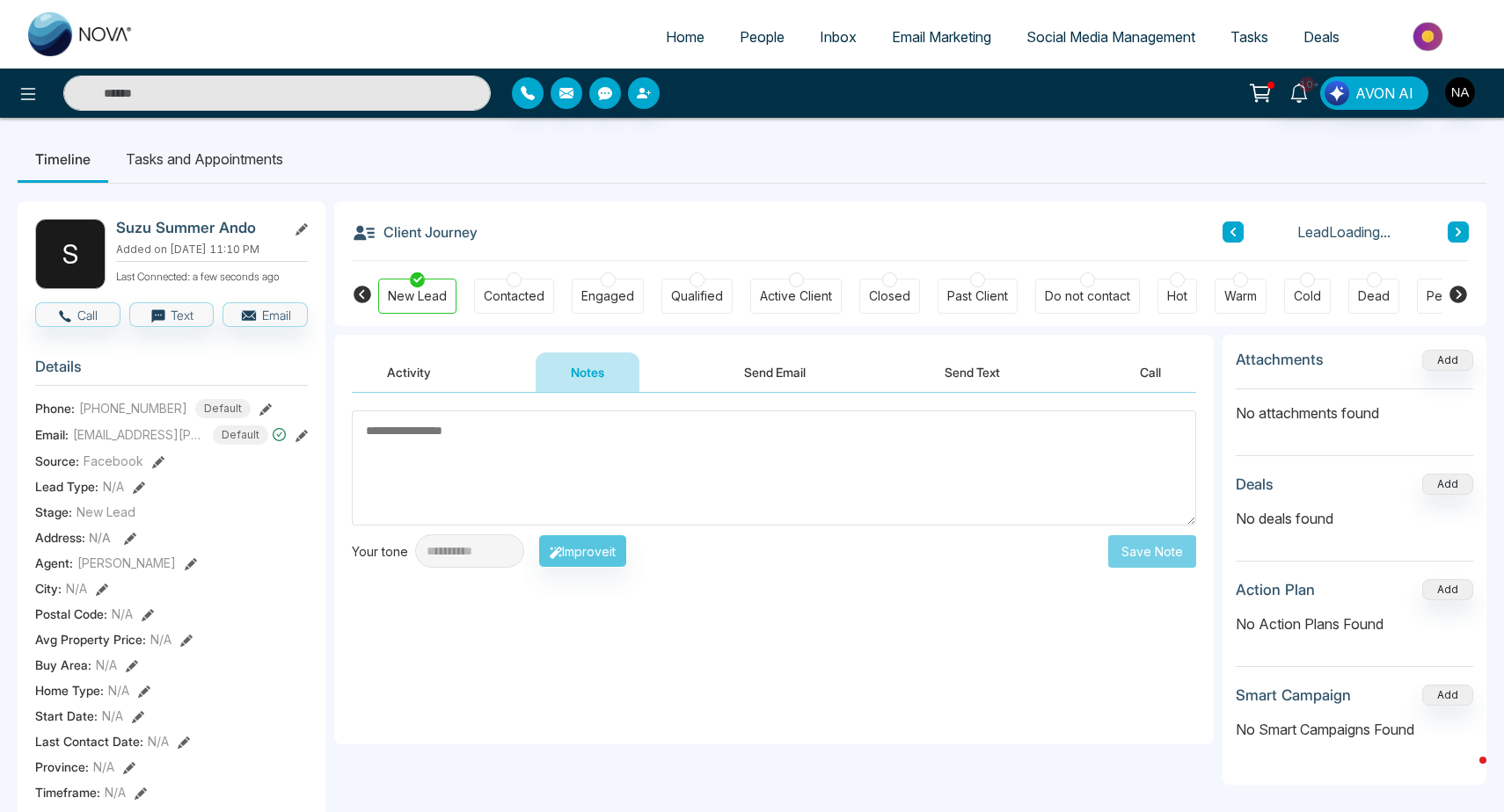
click at [504, 448] on textarea at bounding box center [773, 468] width 844 height 116
type textarea "*********"
click at [1129, 554] on button "Save Note" at bounding box center [1152, 551] width 88 height 33
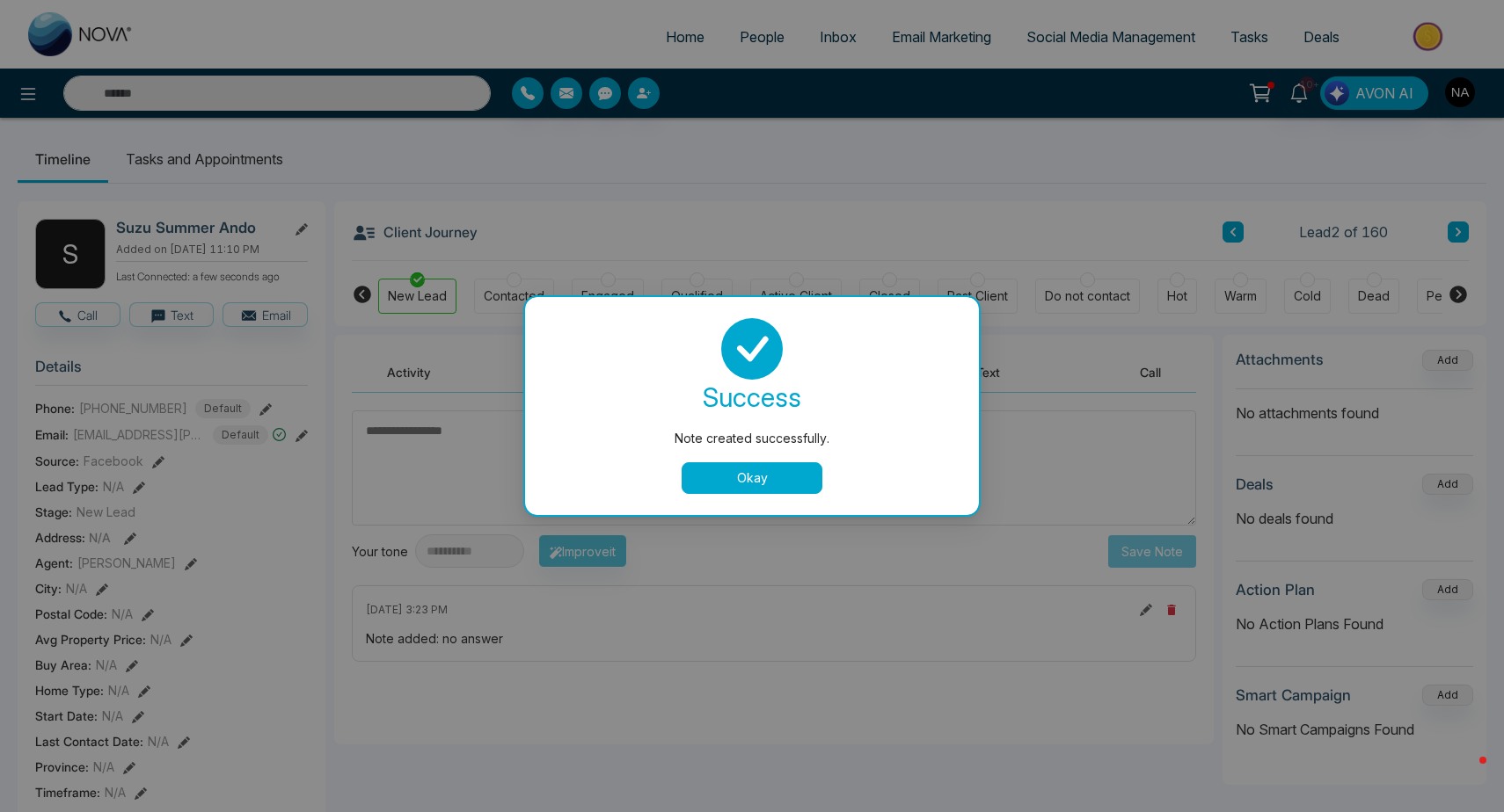
click at [743, 487] on button "Okay" at bounding box center [752, 478] width 141 height 32
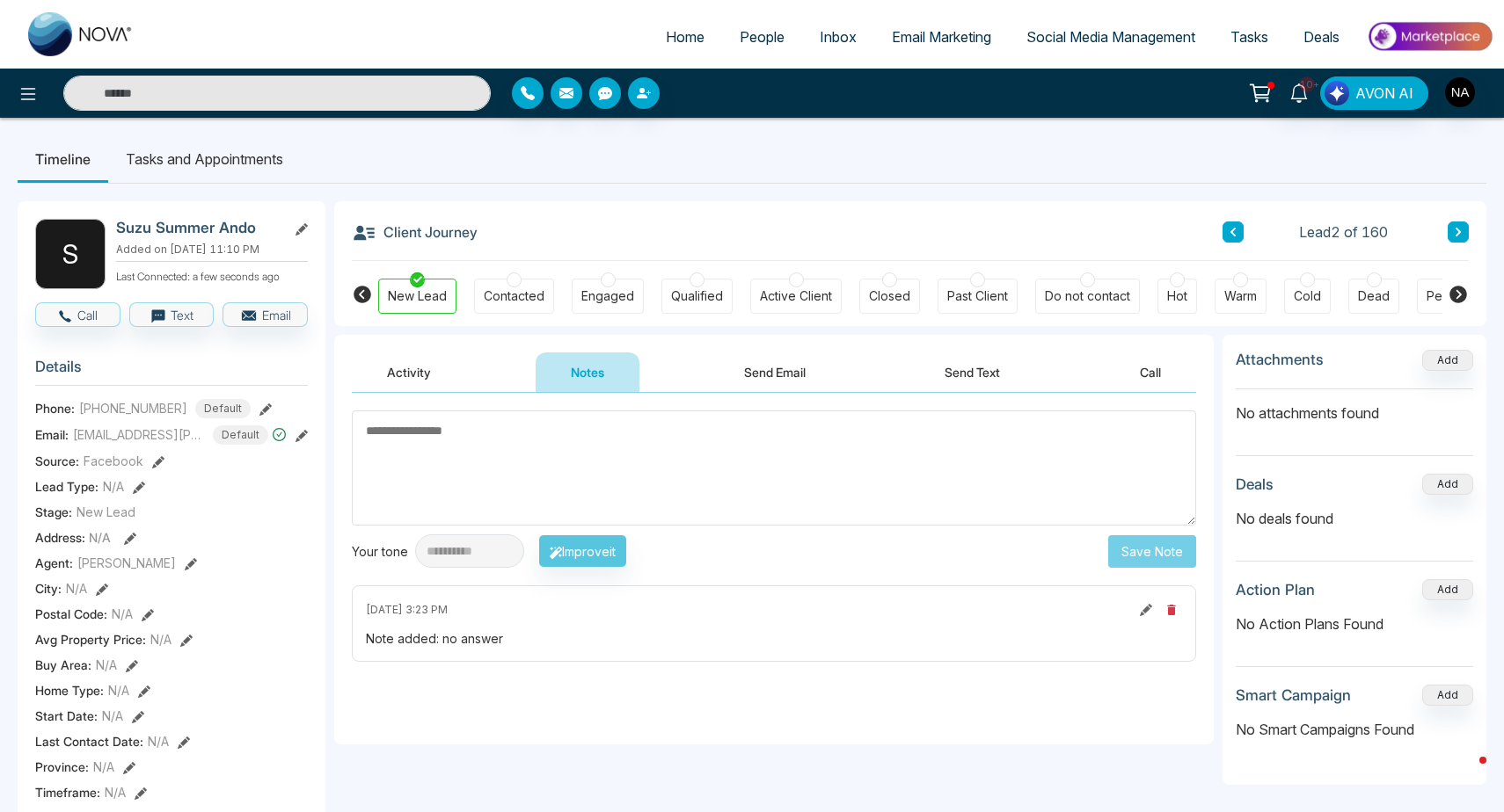
click at [1469, 240] on div "Client Journey Lead 2 of 160 New Lead Contacted Engaged Qualified Active Client…" at bounding box center [910, 264] width 1152 height 125
click at [1466, 239] on button at bounding box center [1457, 232] width 21 height 21
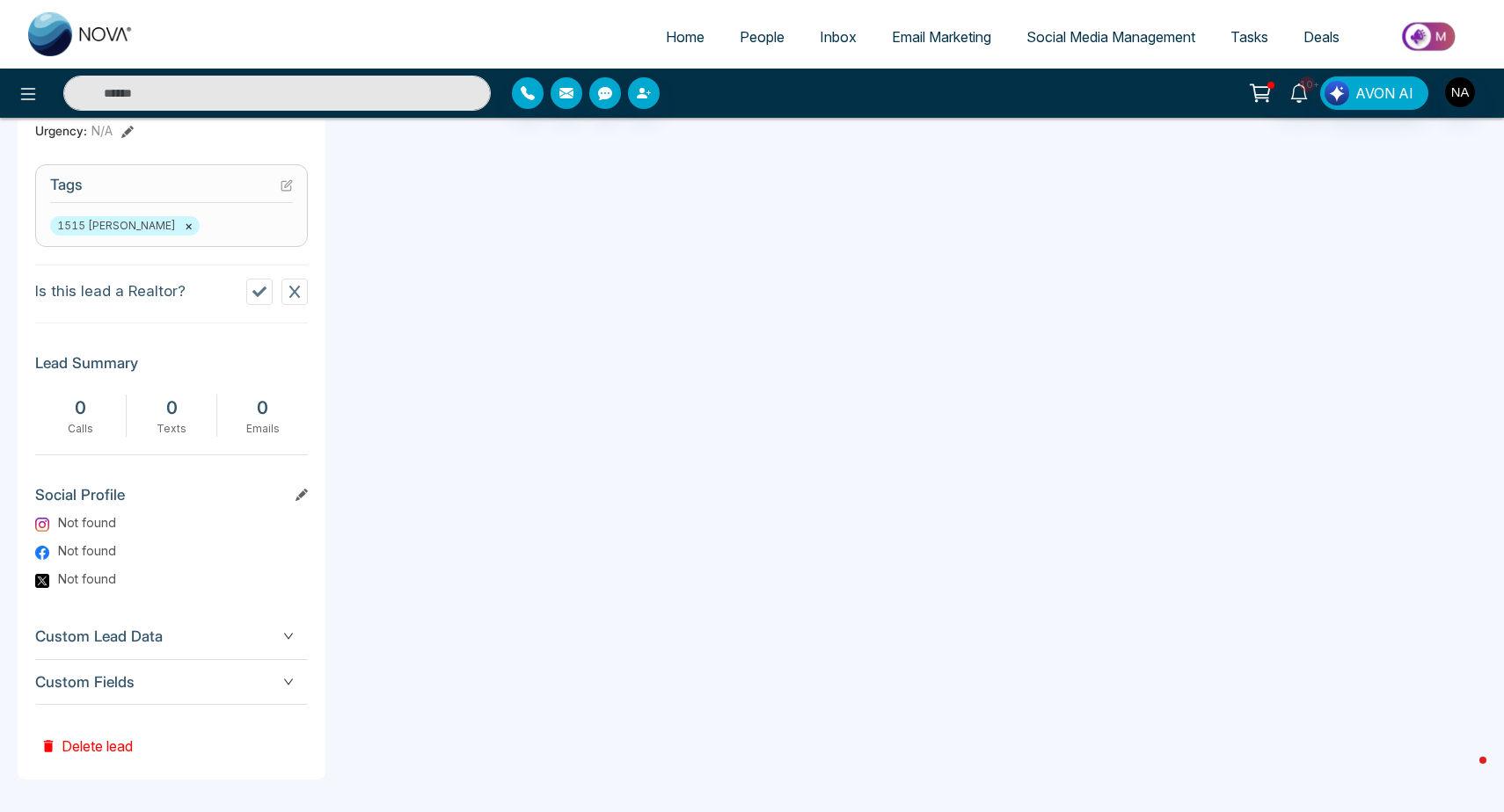
scroll to position [687, 0]
click at [234, 697] on div "Custom Fields" at bounding box center [172, 683] width 272 height 45
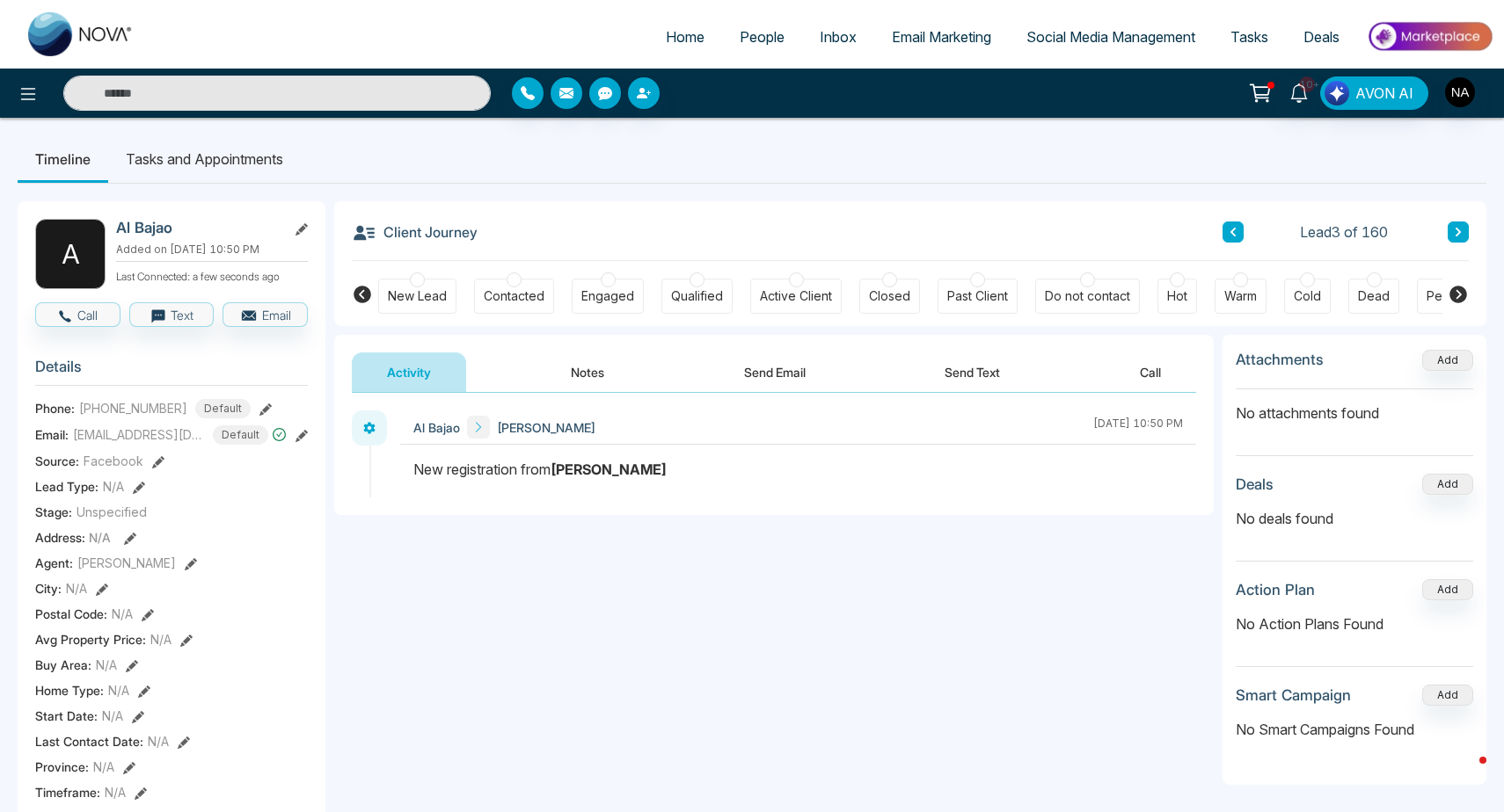
scroll to position [0, 0]
click at [418, 285] on div at bounding box center [418, 280] width 15 height 15
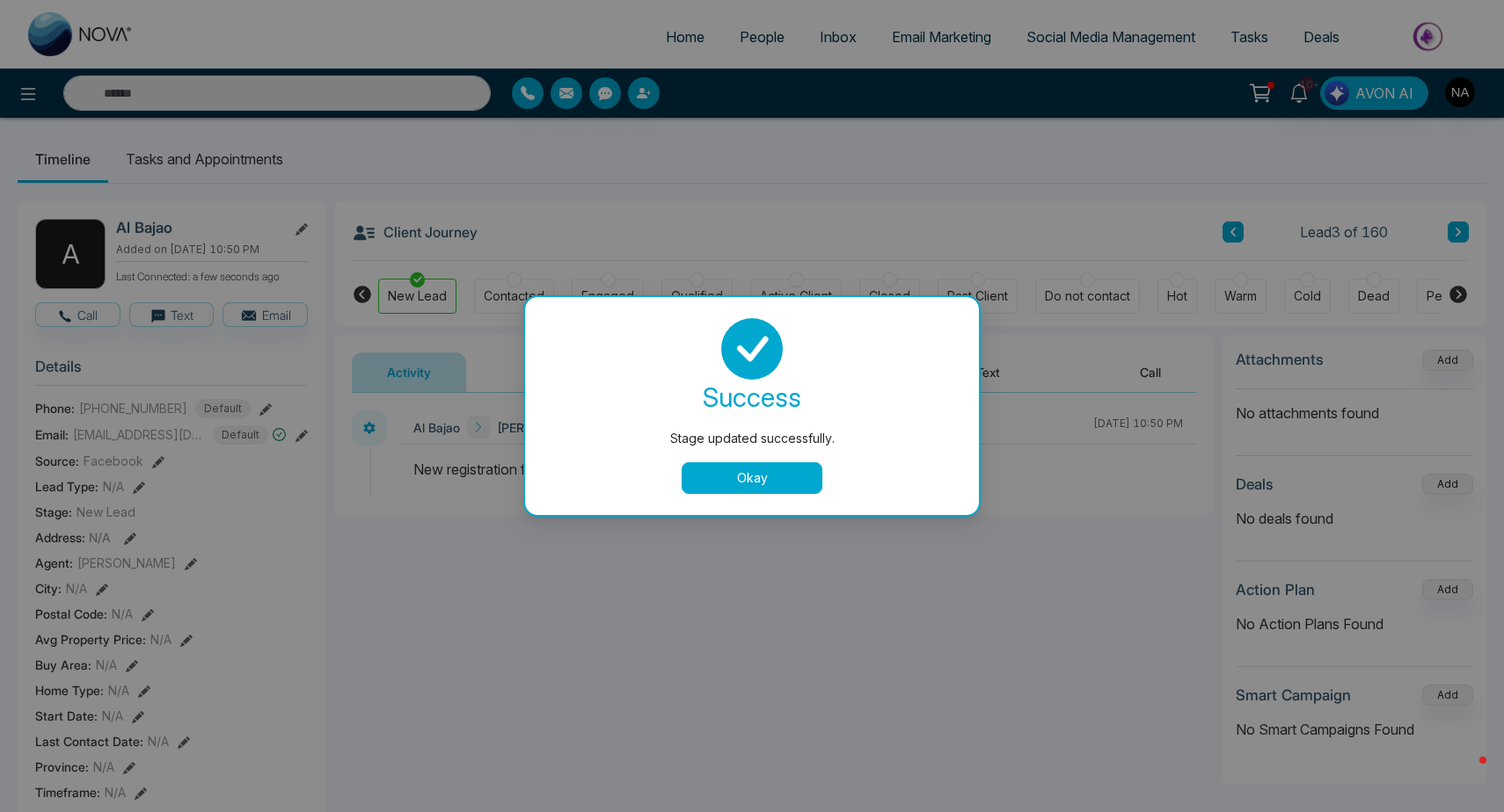
click at [740, 489] on button "Okay" at bounding box center [752, 478] width 141 height 32
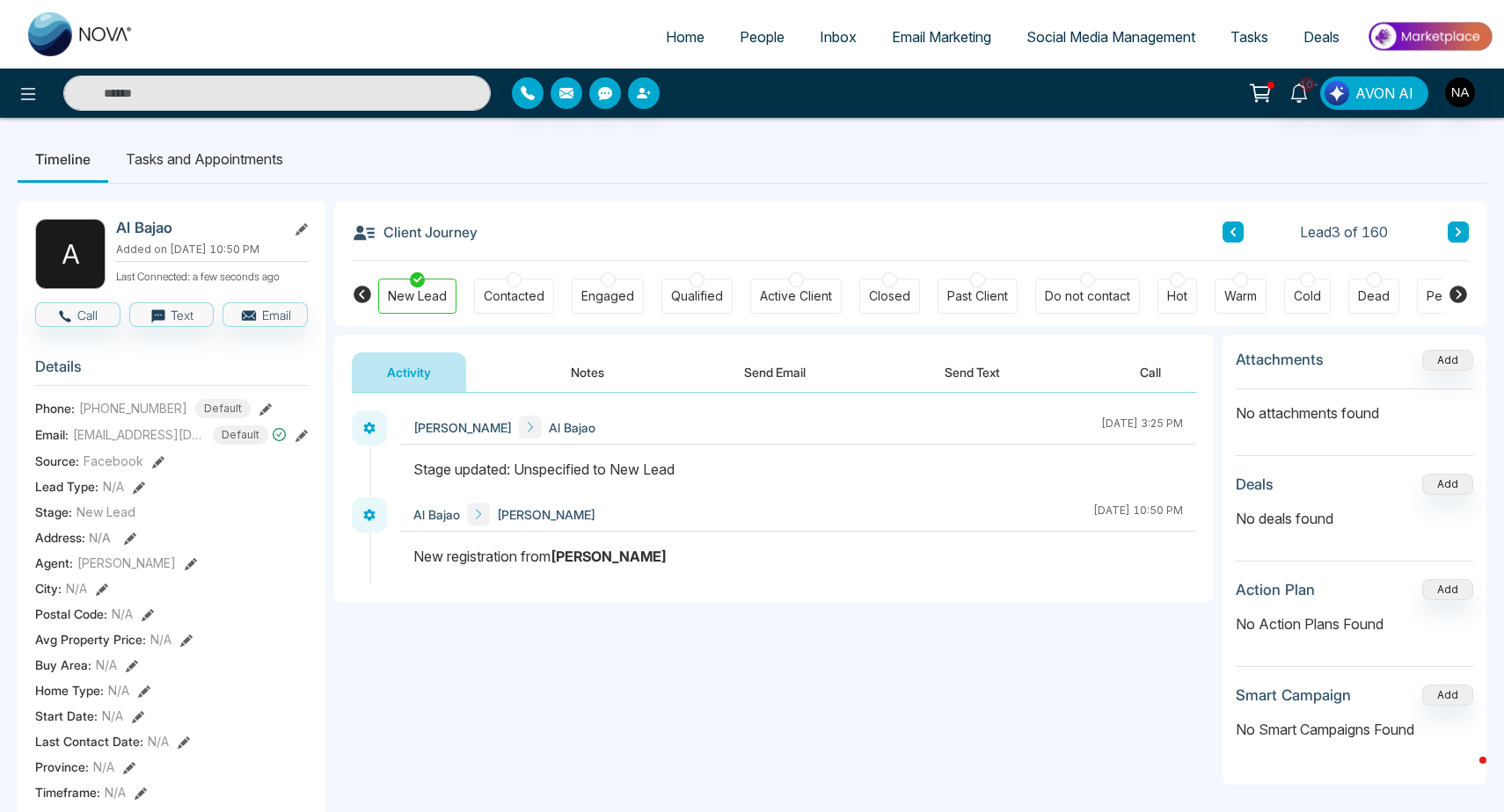
click at [611, 379] on button "Notes" at bounding box center [586, 372] width 103 height 39
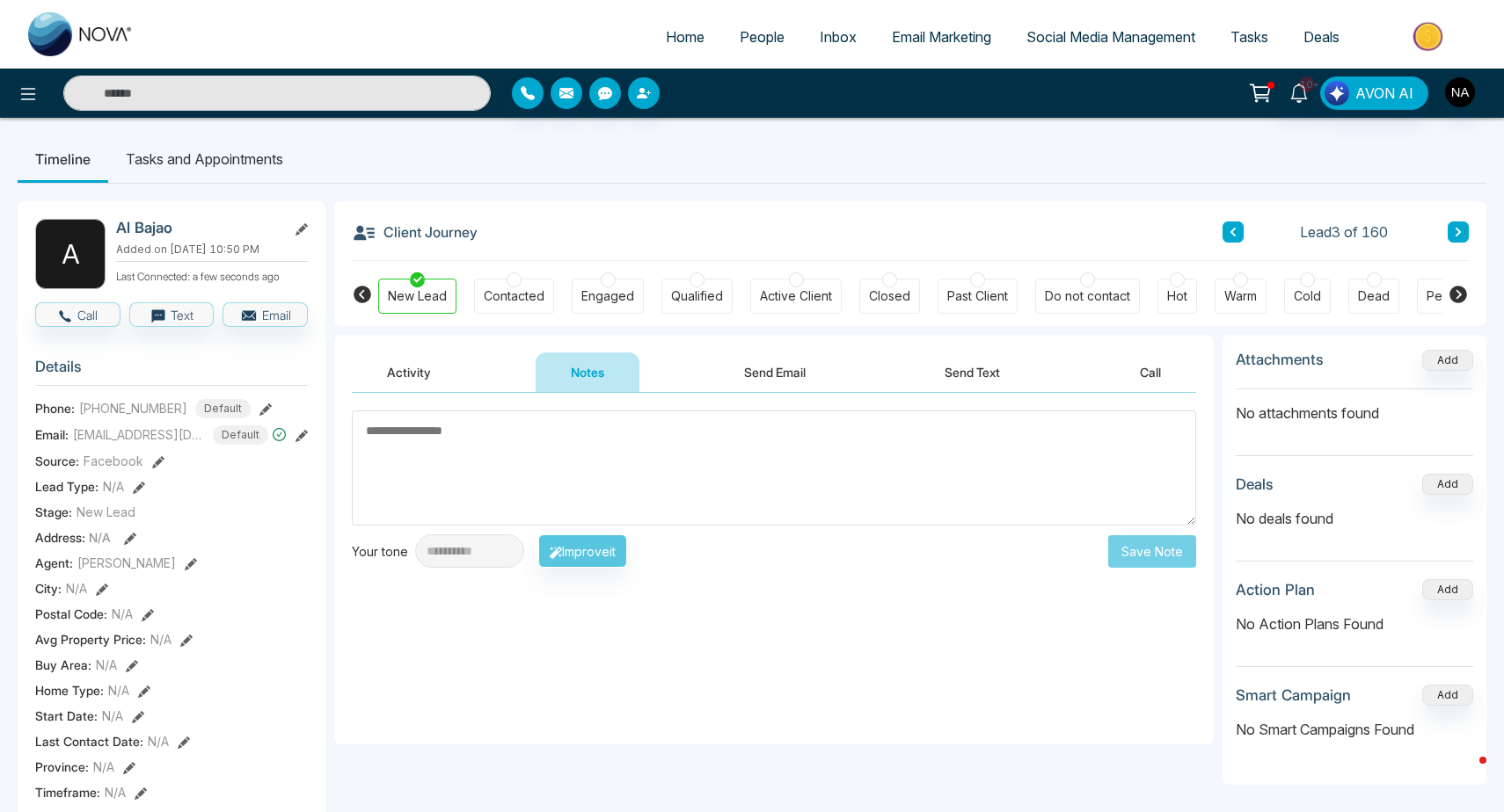
click at [1465, 240] on button at bounding box center [1457, 232] width 21 height 21
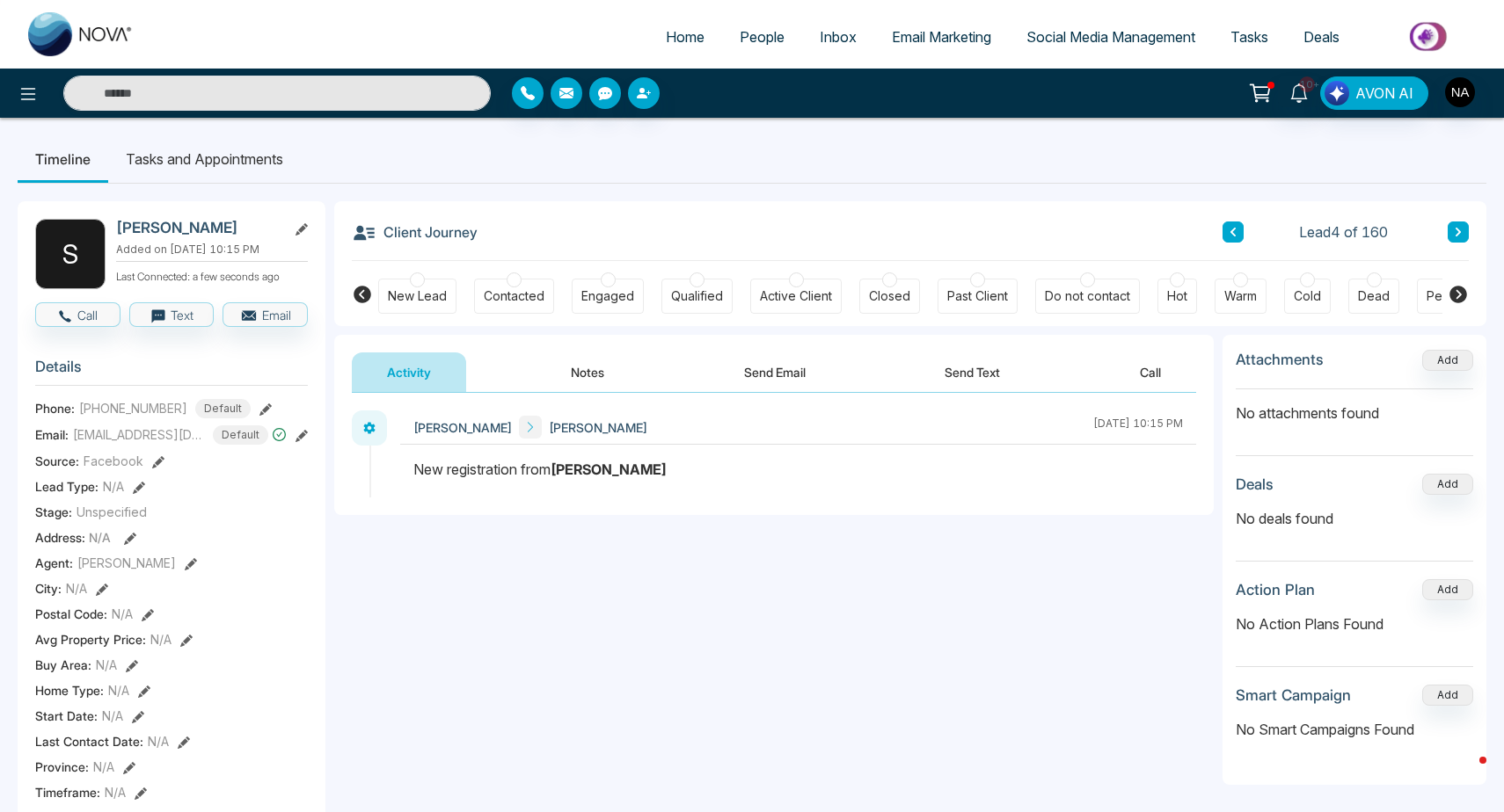
click at [1232, 238] on button at bounding box center [1233, 232] width 21 height 21
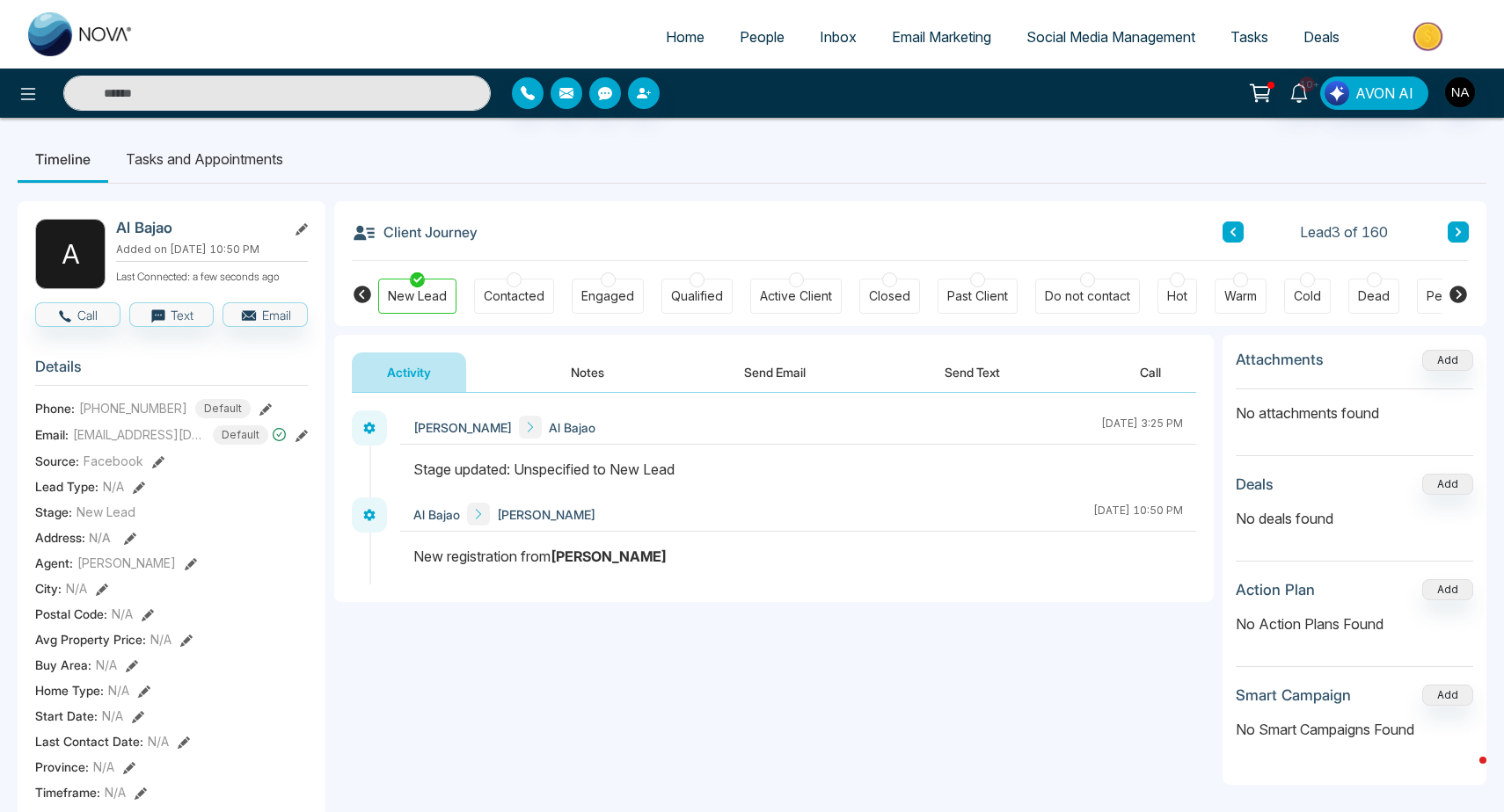
click at [612, 366] on button "Notes" at bounding box center [586, 372] width 103 height 39
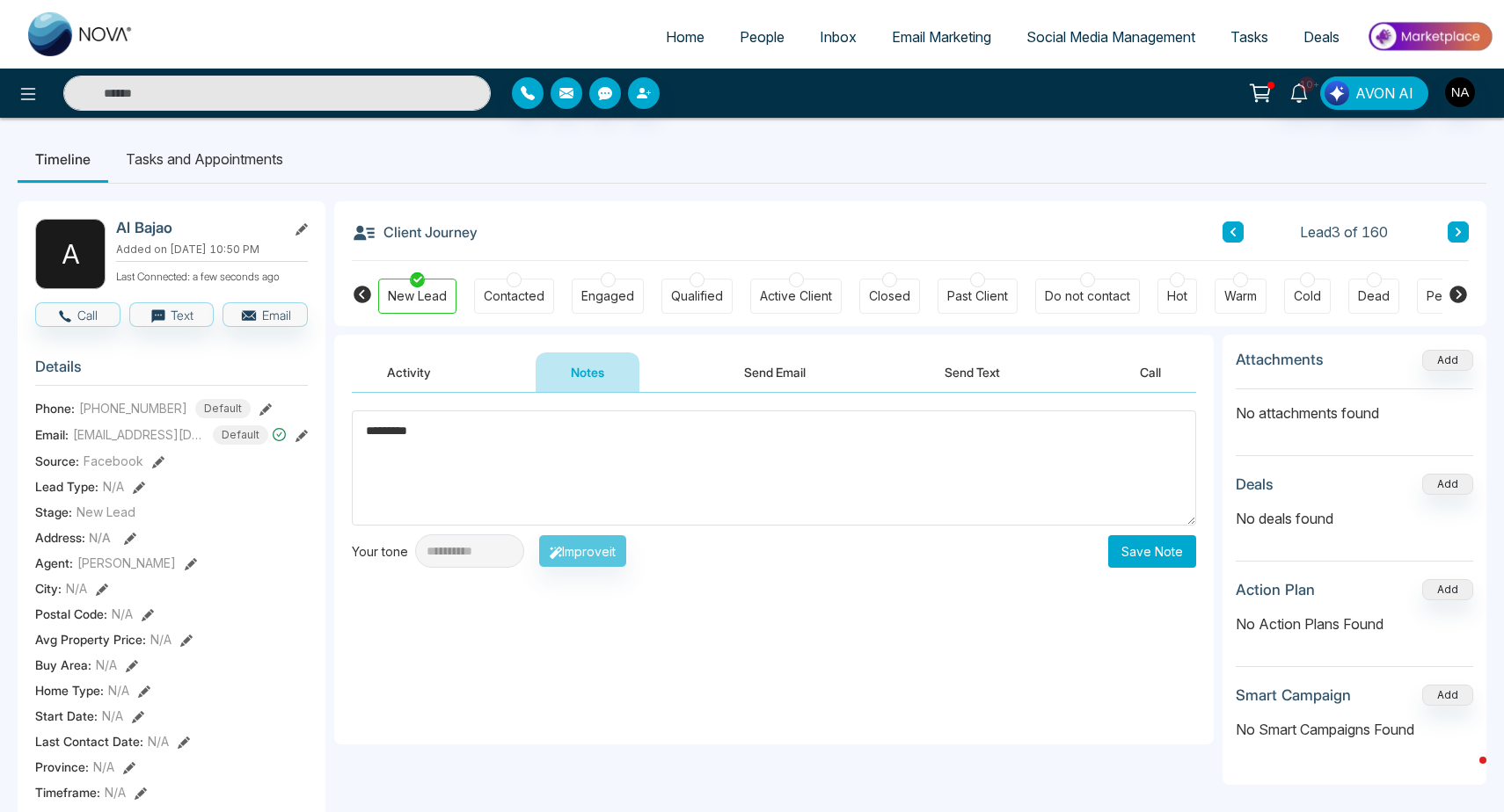
type textarea "*********"
click at [1177, 538] on button "Save Note" at bounding box center [1152, 551] width 88 height 33
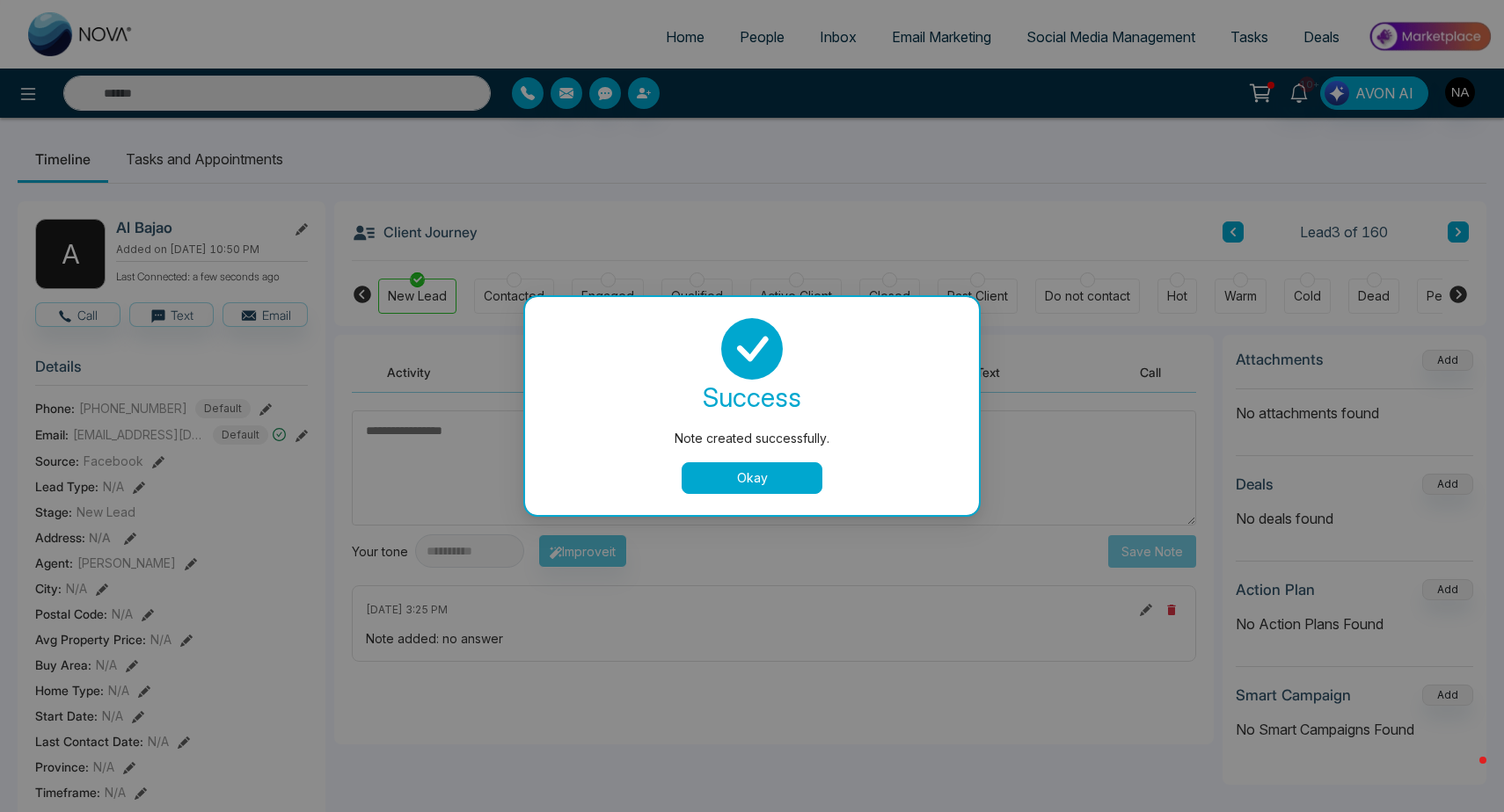
click at [1467, 229] on div "Note created successfully. success Note created successfully. Okay" at bounding box center [752, 406] width 1504 height 812
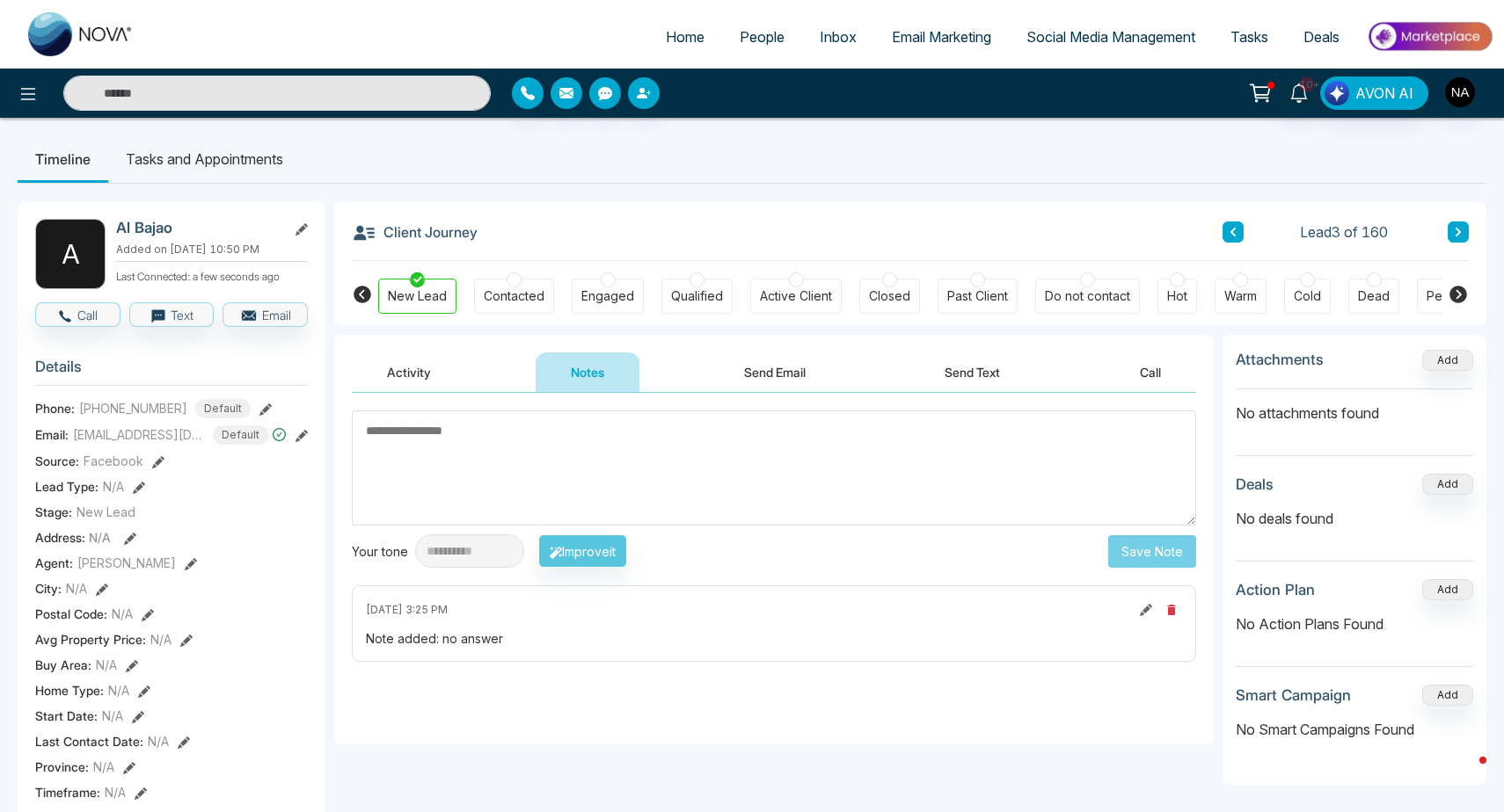
click at [1464, 230] on button at bounding box center [1457, 232] width 21 height 21
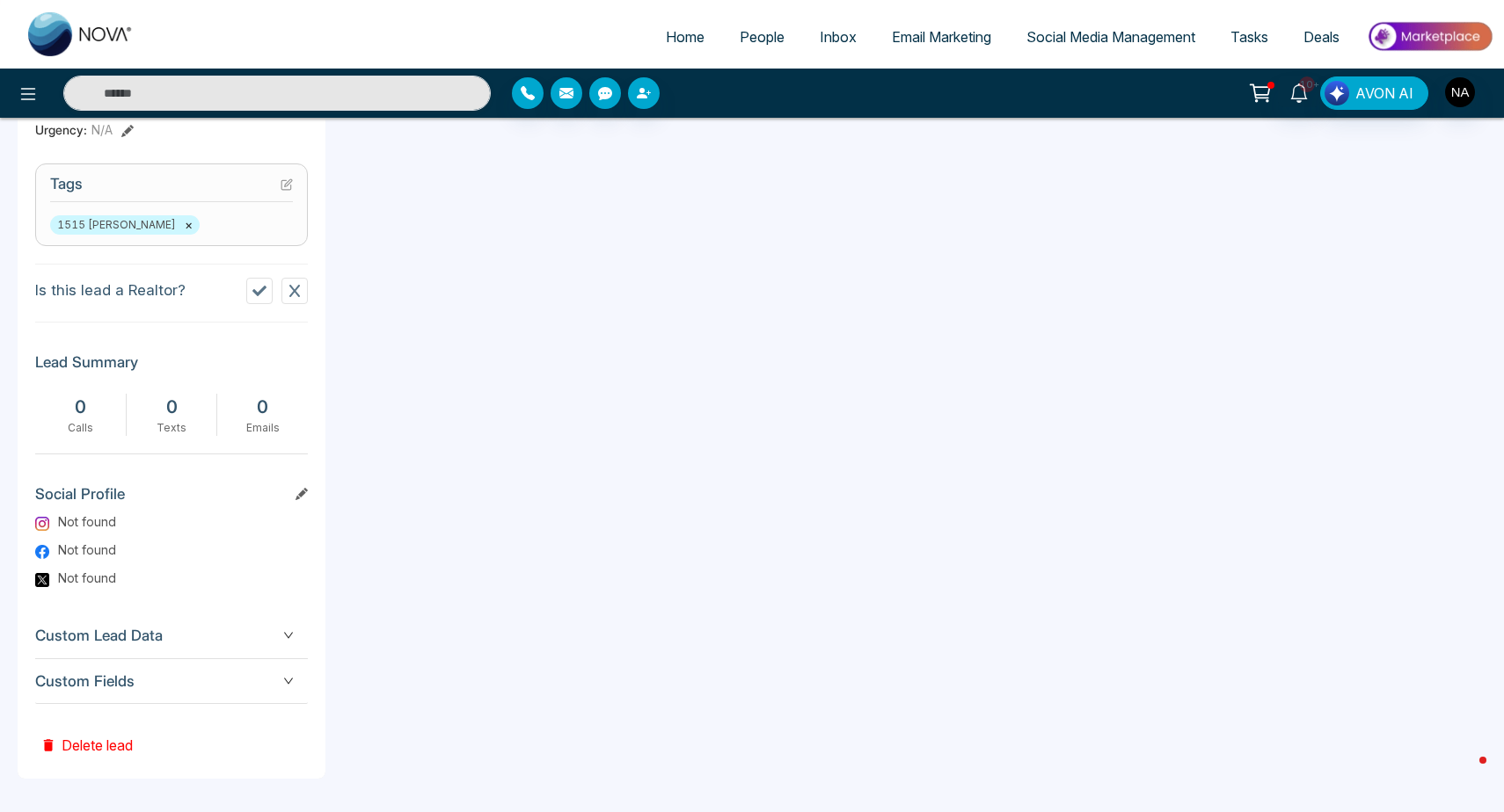
scroll to position [687, 0]
click at [191, 687] on span "Custom Fields" at bounding box center [172, 683] width 272 height 23
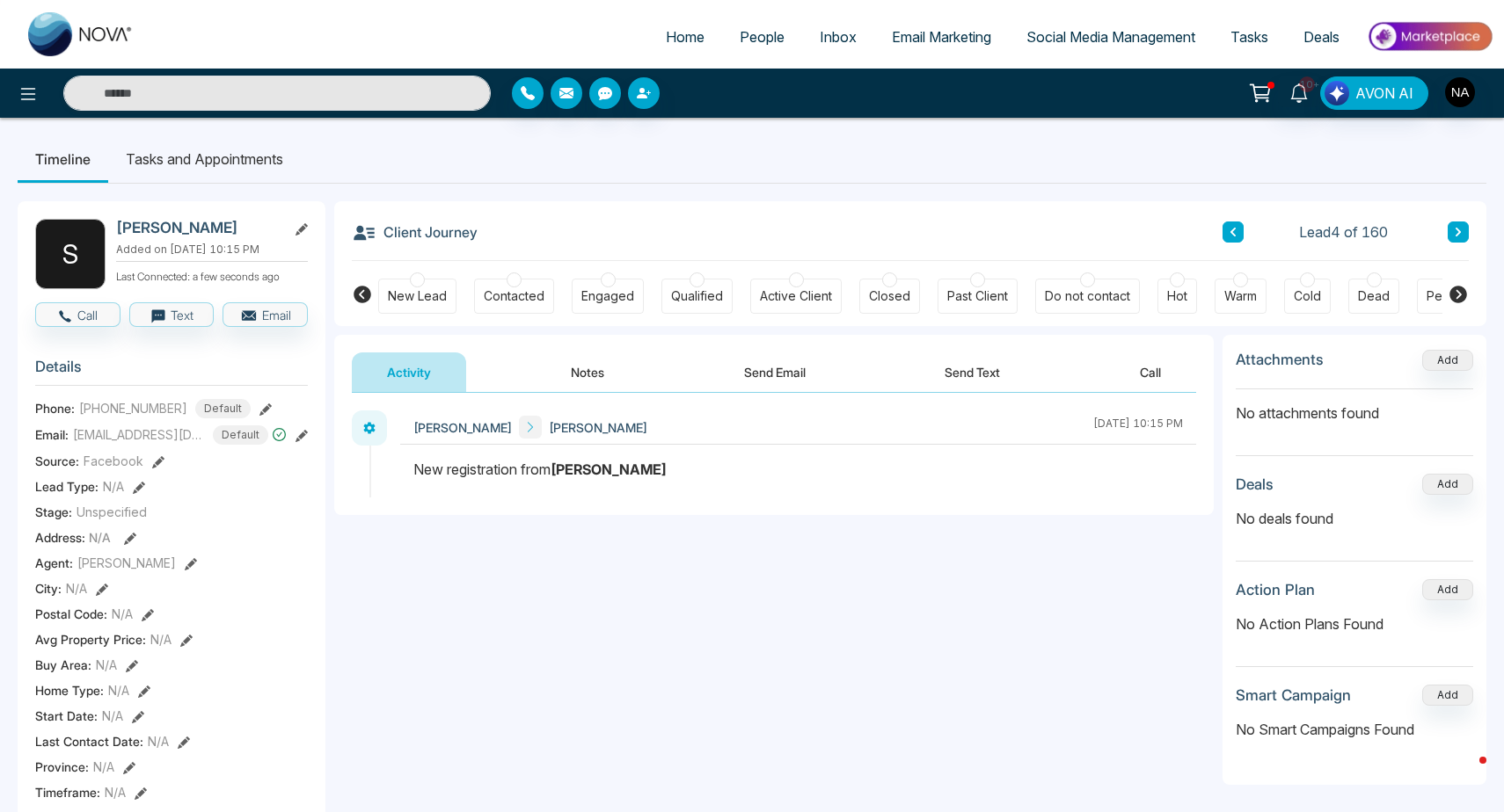
scroll to position [0, 0]
click at [447, 304] on div "New Lead" at bounding box center [418, 296] width 78 height 35
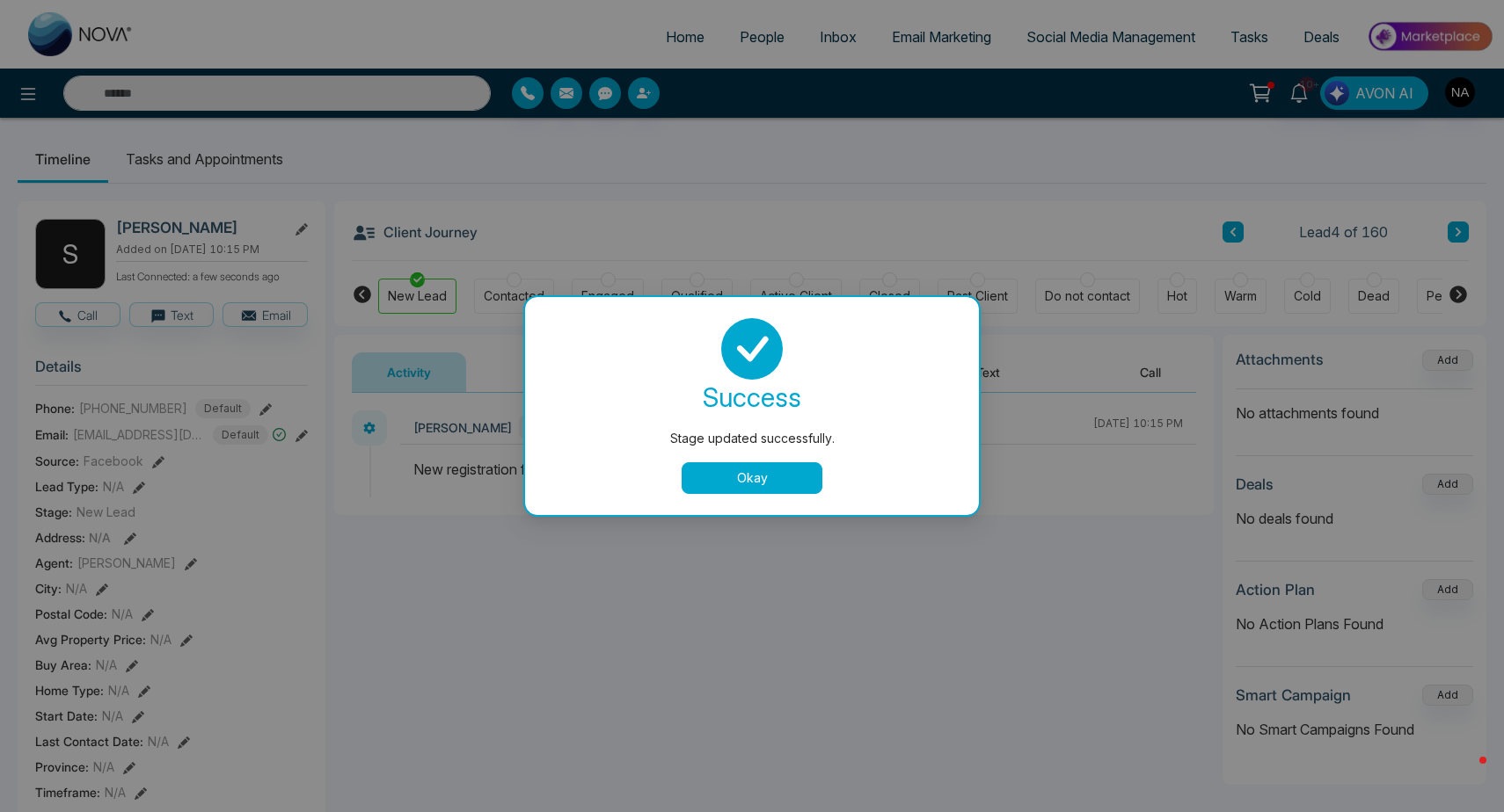
click at [733, 481] on button "Okay" at bounding box center [752, 478] width 141 height 32
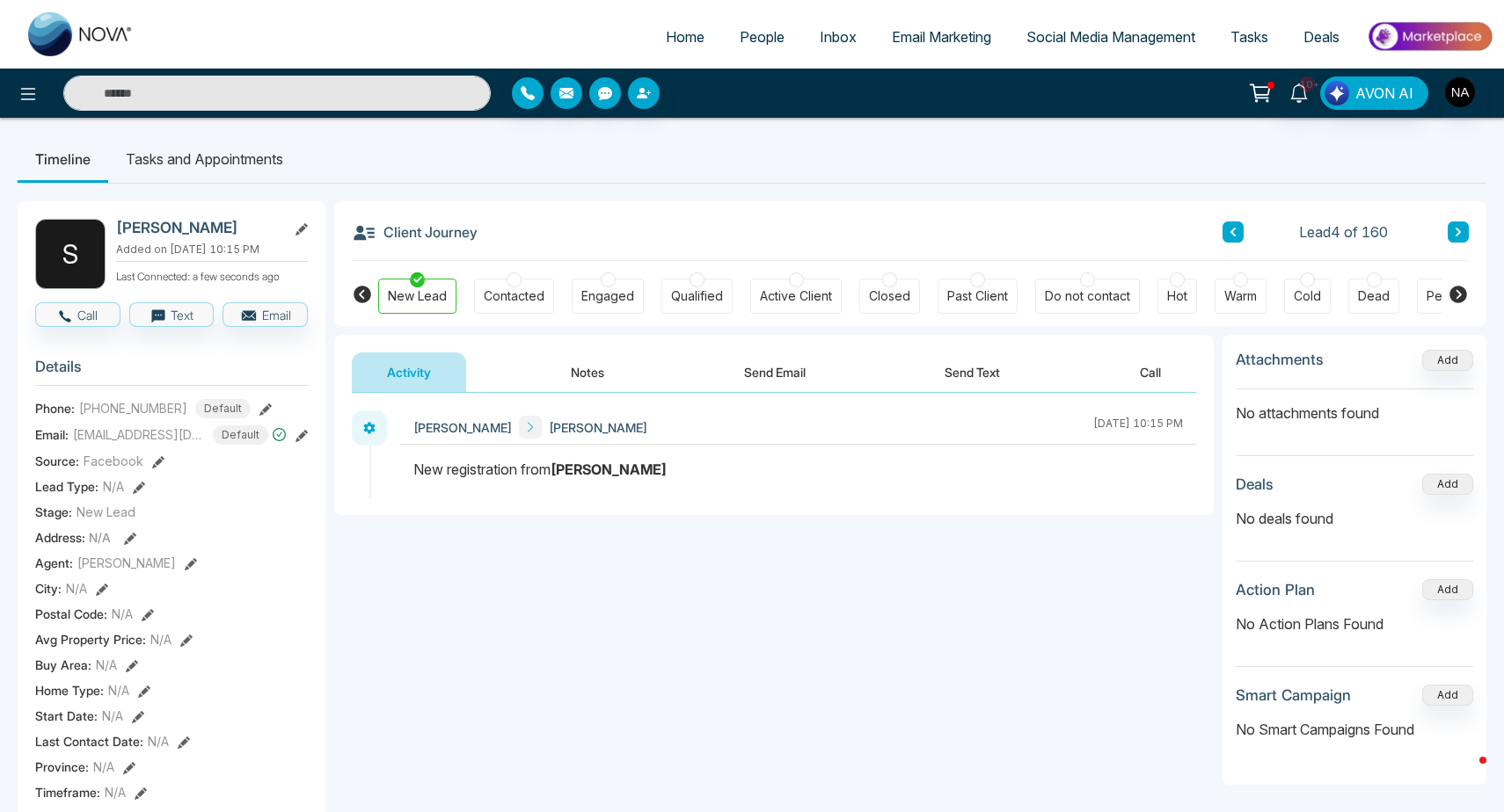
click at [603, 388] on button "Notes" at bounding box center [586, 372] width 103 height 39
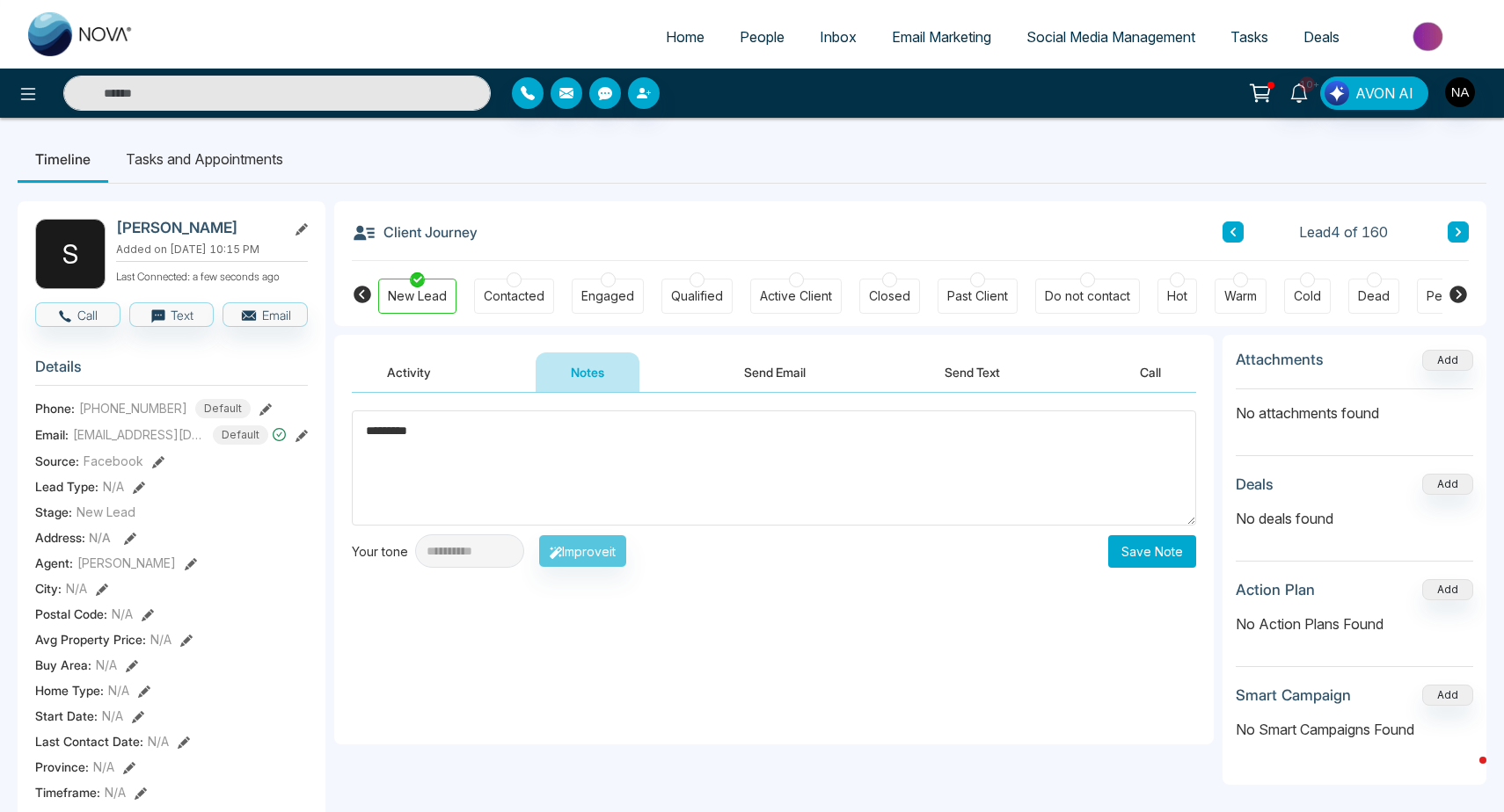
type textarea "*********"
click at [1152, 540] on button "Save Note" at bounding box center [1152, 551] width 88 height 33
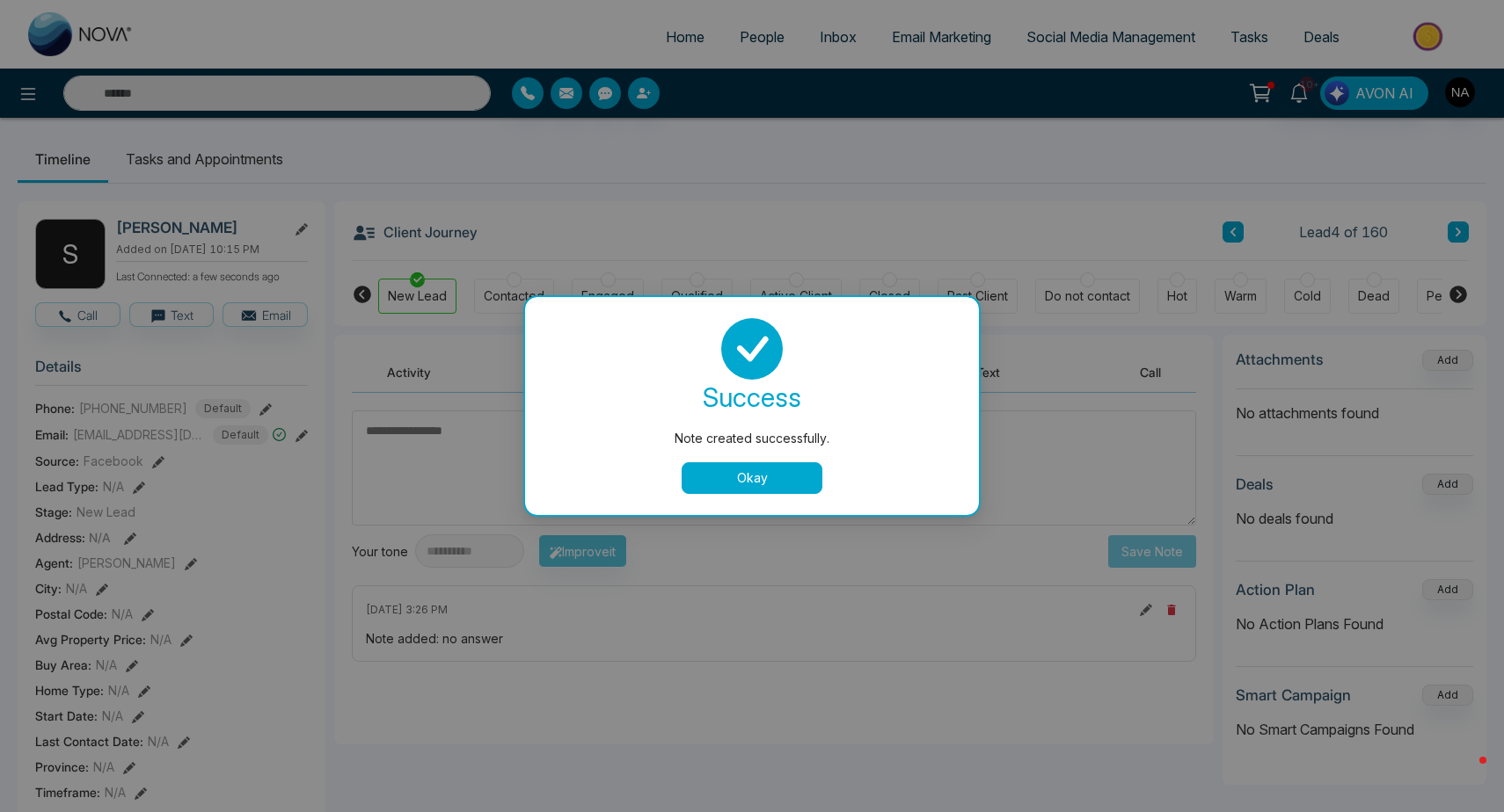
click at [781, 474] on button "Okay" at bounding box center [752, 478] width 141 height 32
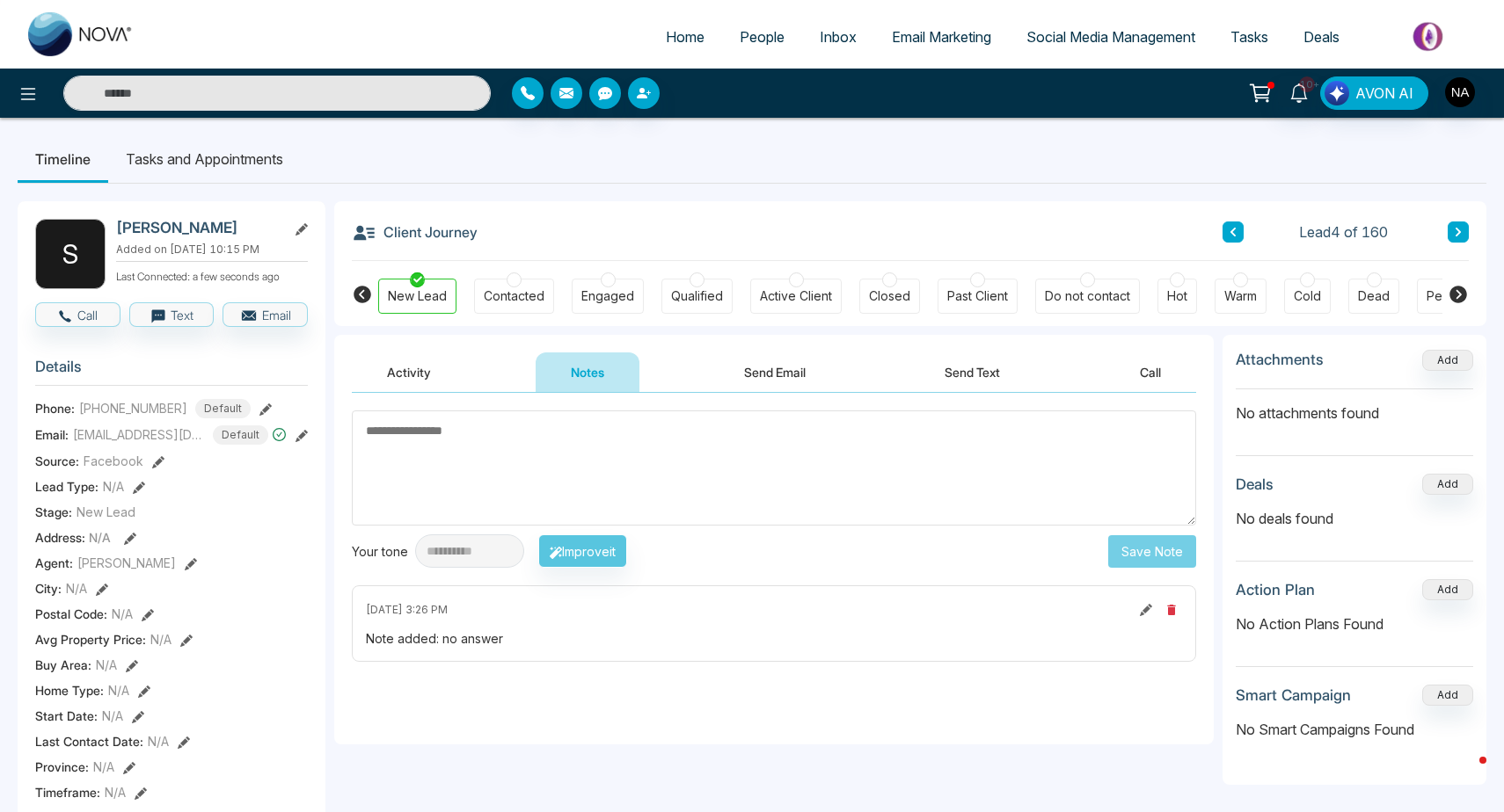
click at [1452, 237] on button at bounding box center [1457, 232] width 21 height 21
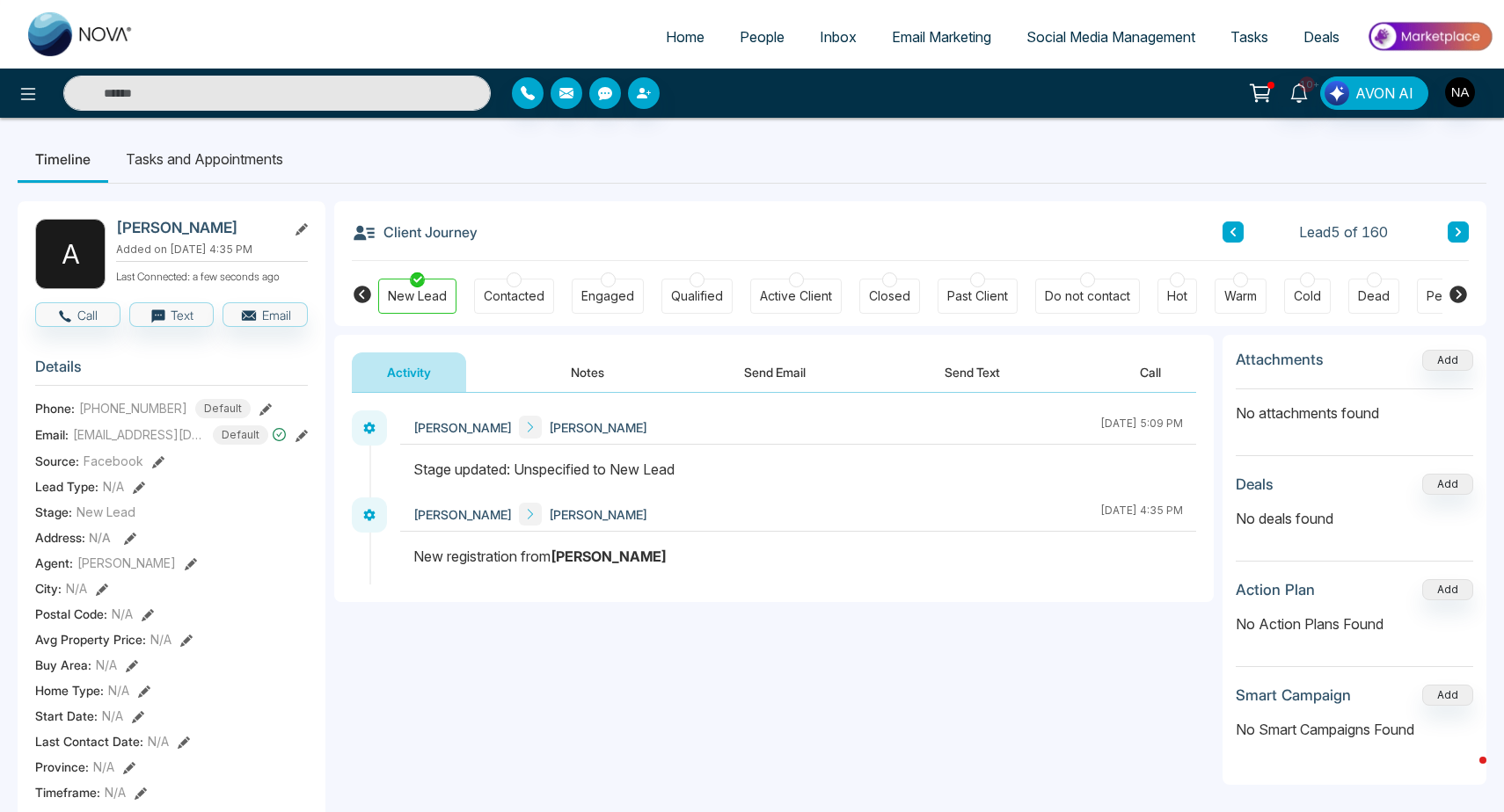
click at [621, 310] on div "Engaged" at bounding box center [607, 296] width 72 height 35
click at [613, 348] on div "Activity Notes Send Email Send Text Call" at bounding box center [773, 364] width 879 height 58
click at [603, 364] on button "Notes" at bounding box center [586, 372] width 103 height 39
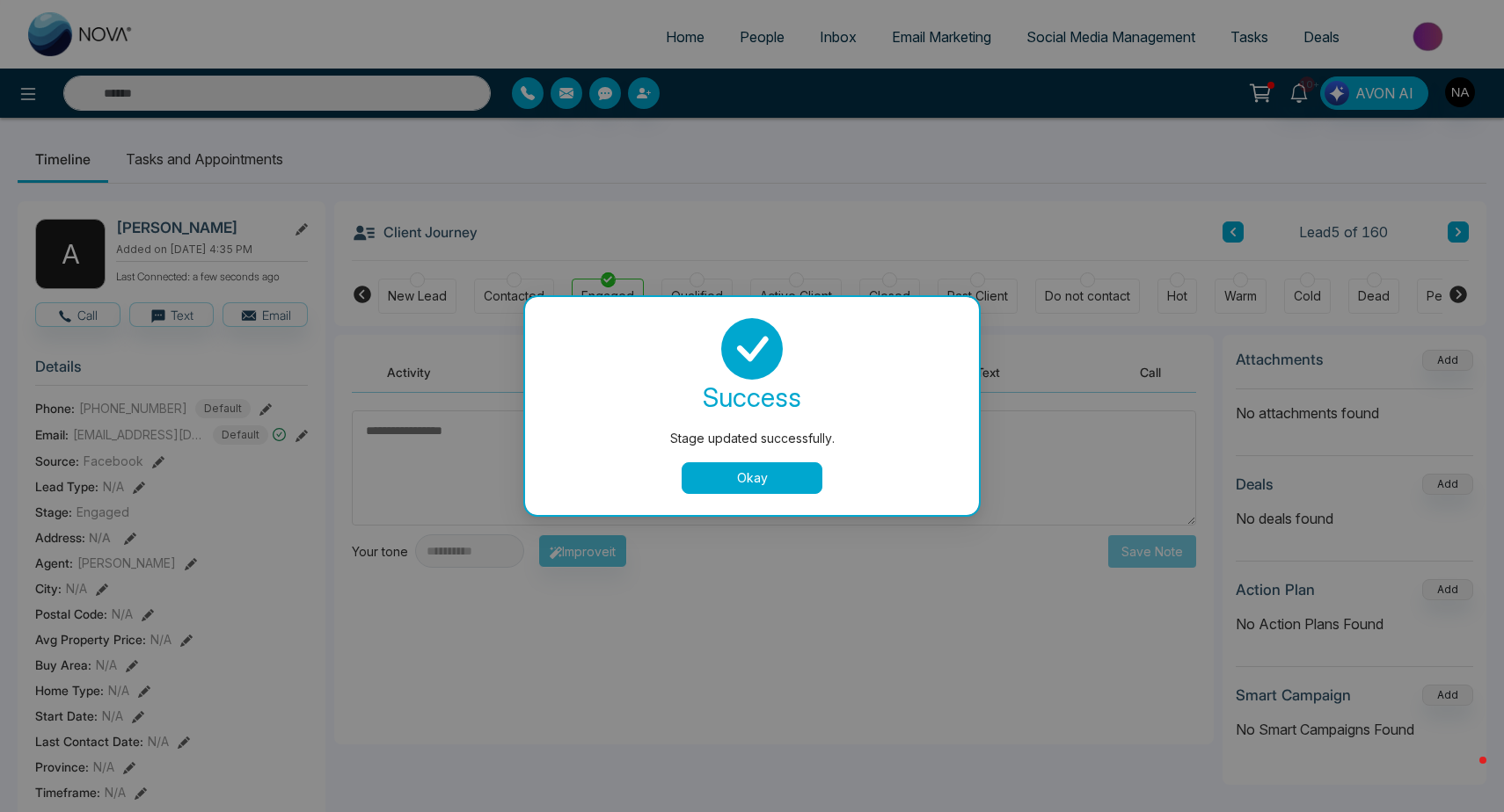
click at [739, 461] on div "success Stage updated successfully. Okay" at bounding box center [752, 406] width 411 height 176
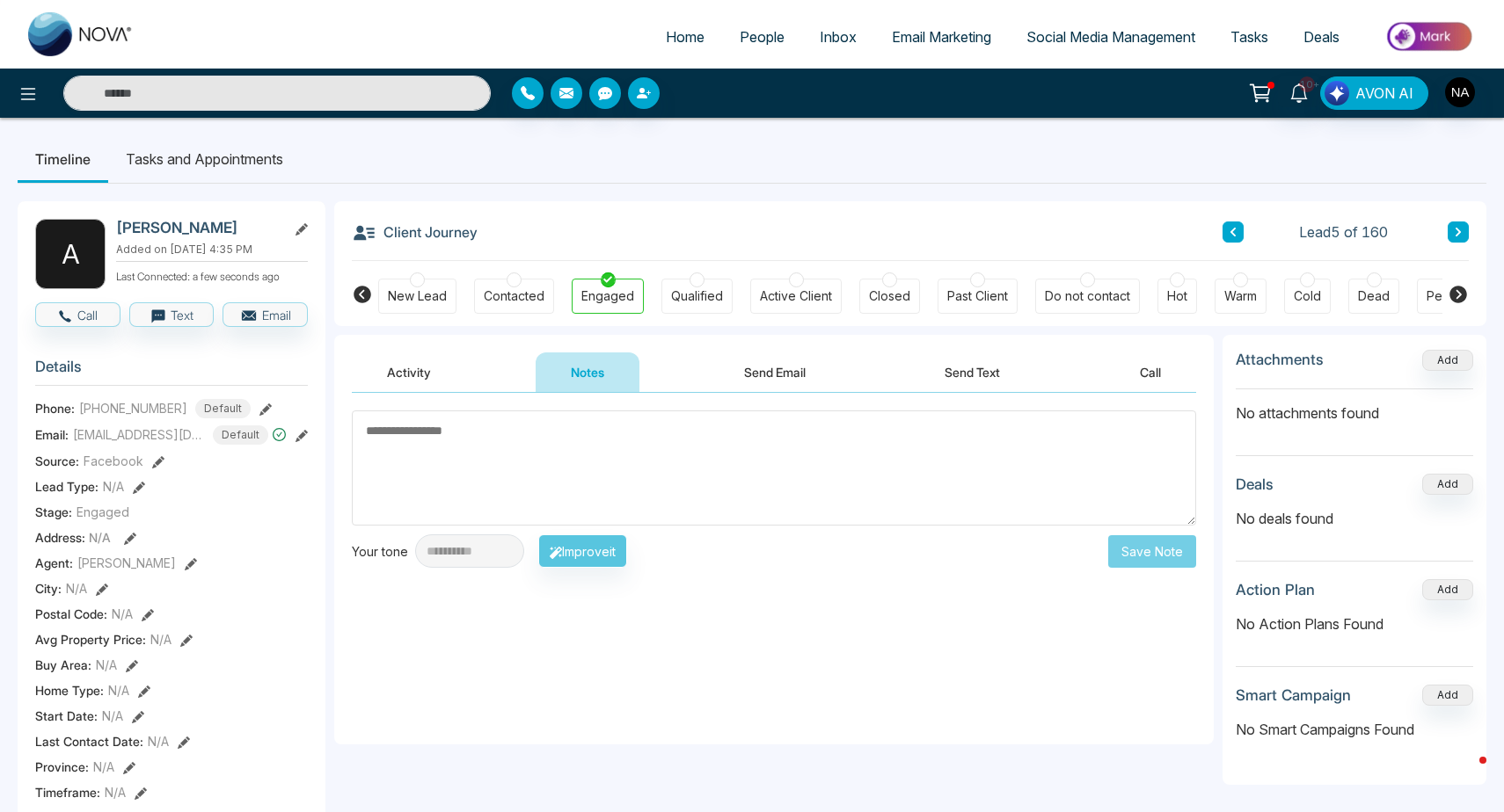
click at [682, 472] on textarea at bounding box center [773, 468] width 844 height 116
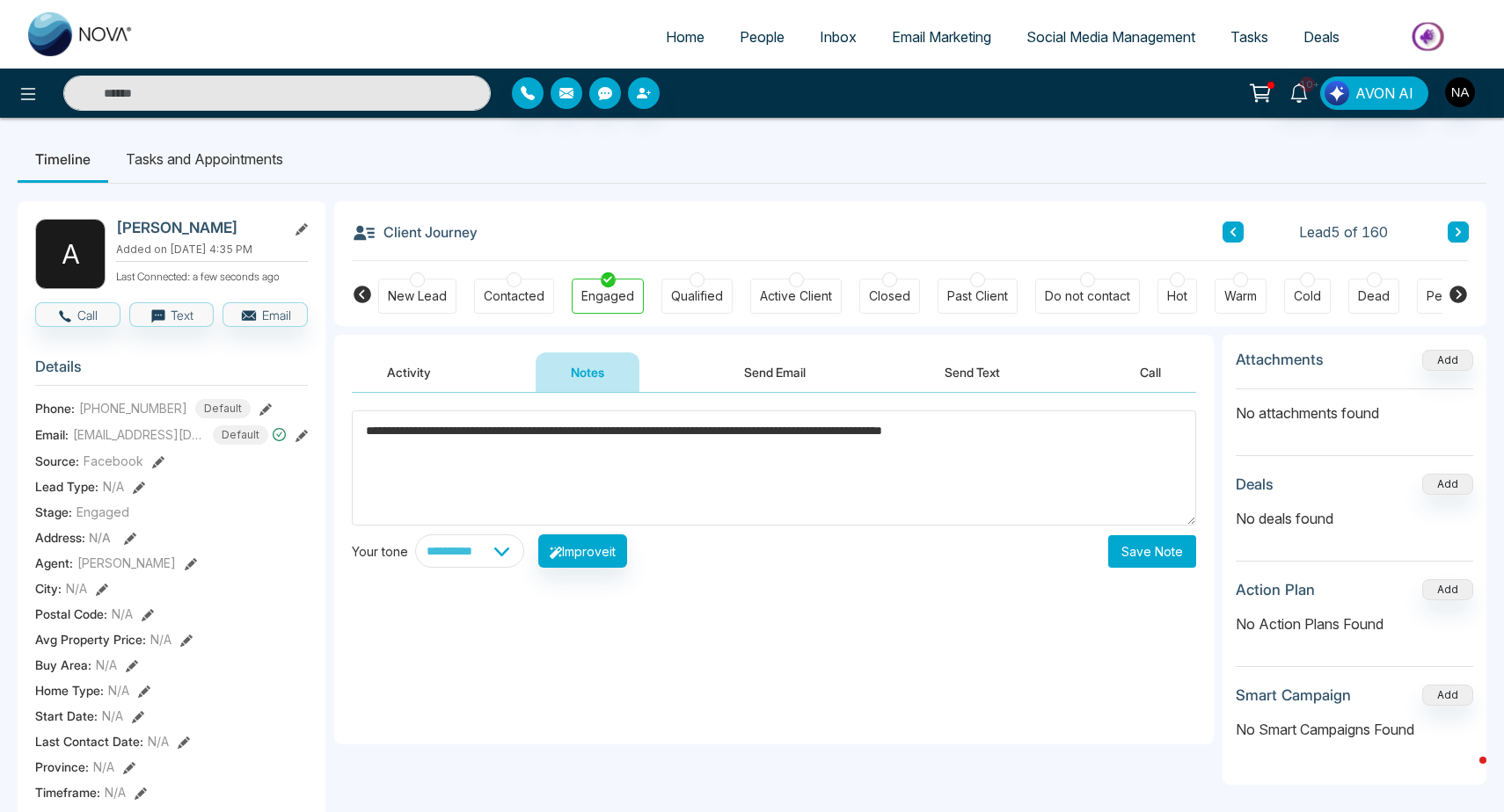
type textarea "**********"
click at [1159, 553] on button "Save Note" at bounding box center [1152, 551] width 88 height 33
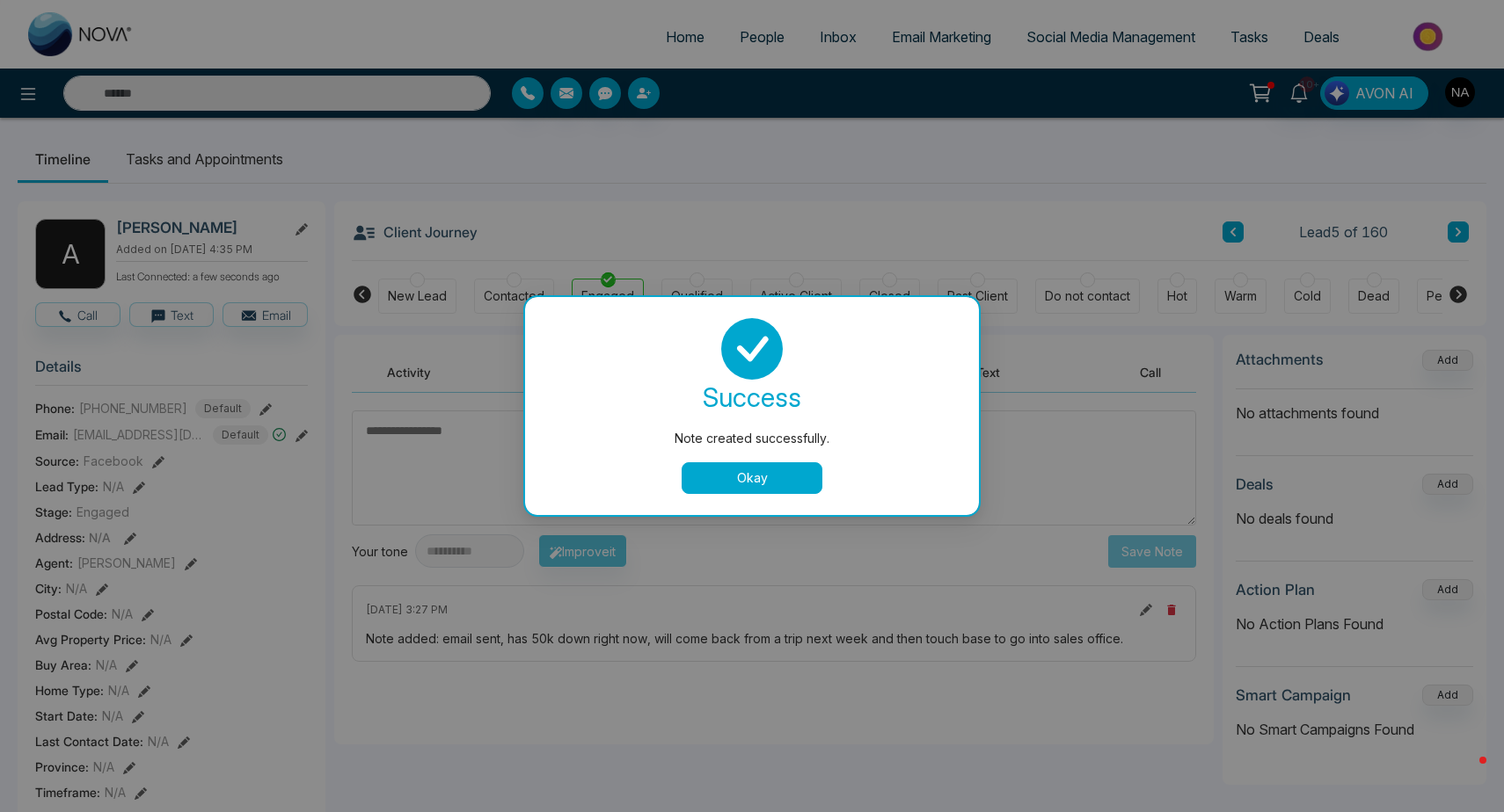
click at [762, 476] on button "Okay" at bounding box center [752, 478] width 141 height 32
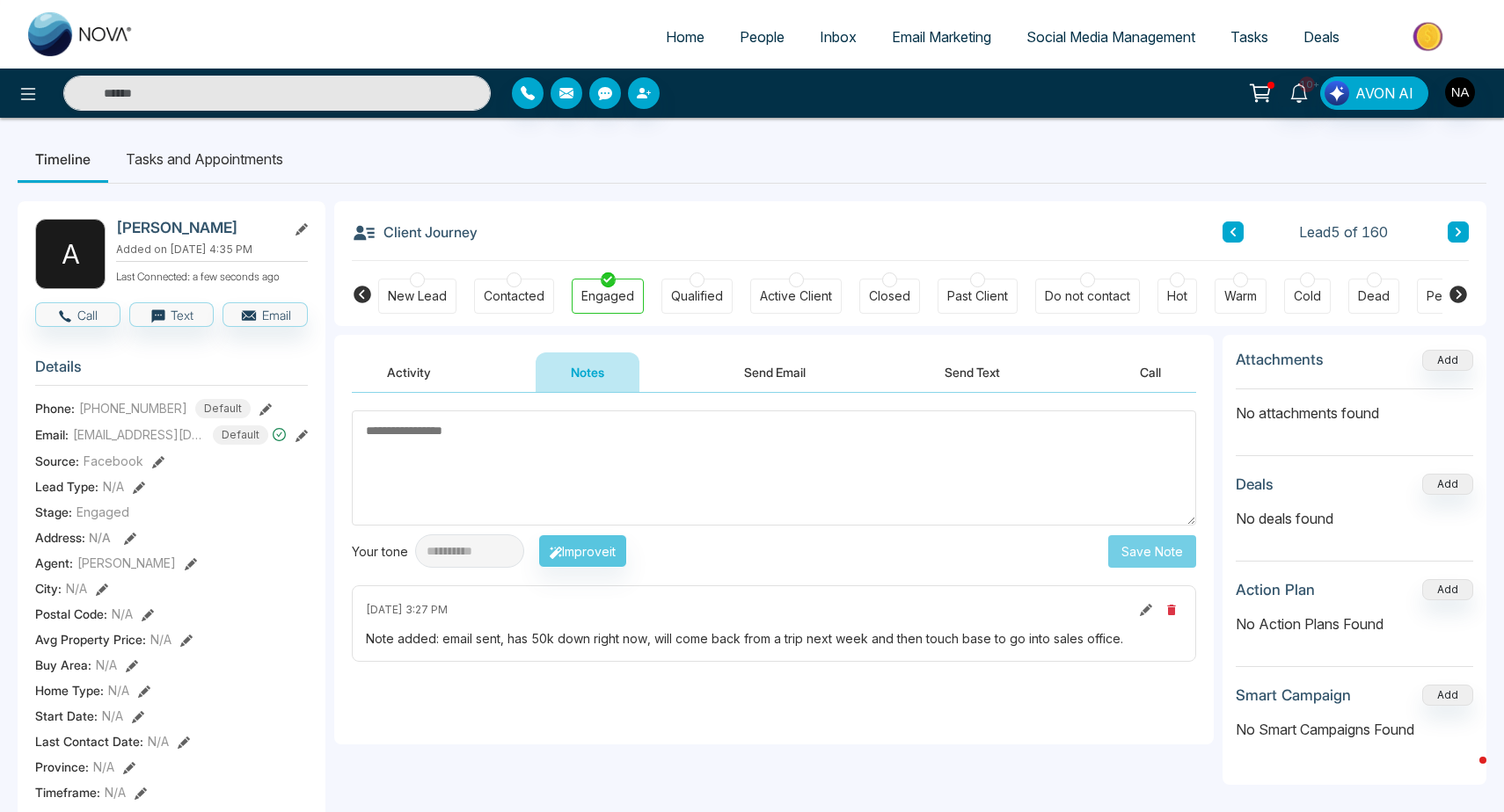
click at [1466, 230] on button at bounding box center [1457, 232] width 21 height 21
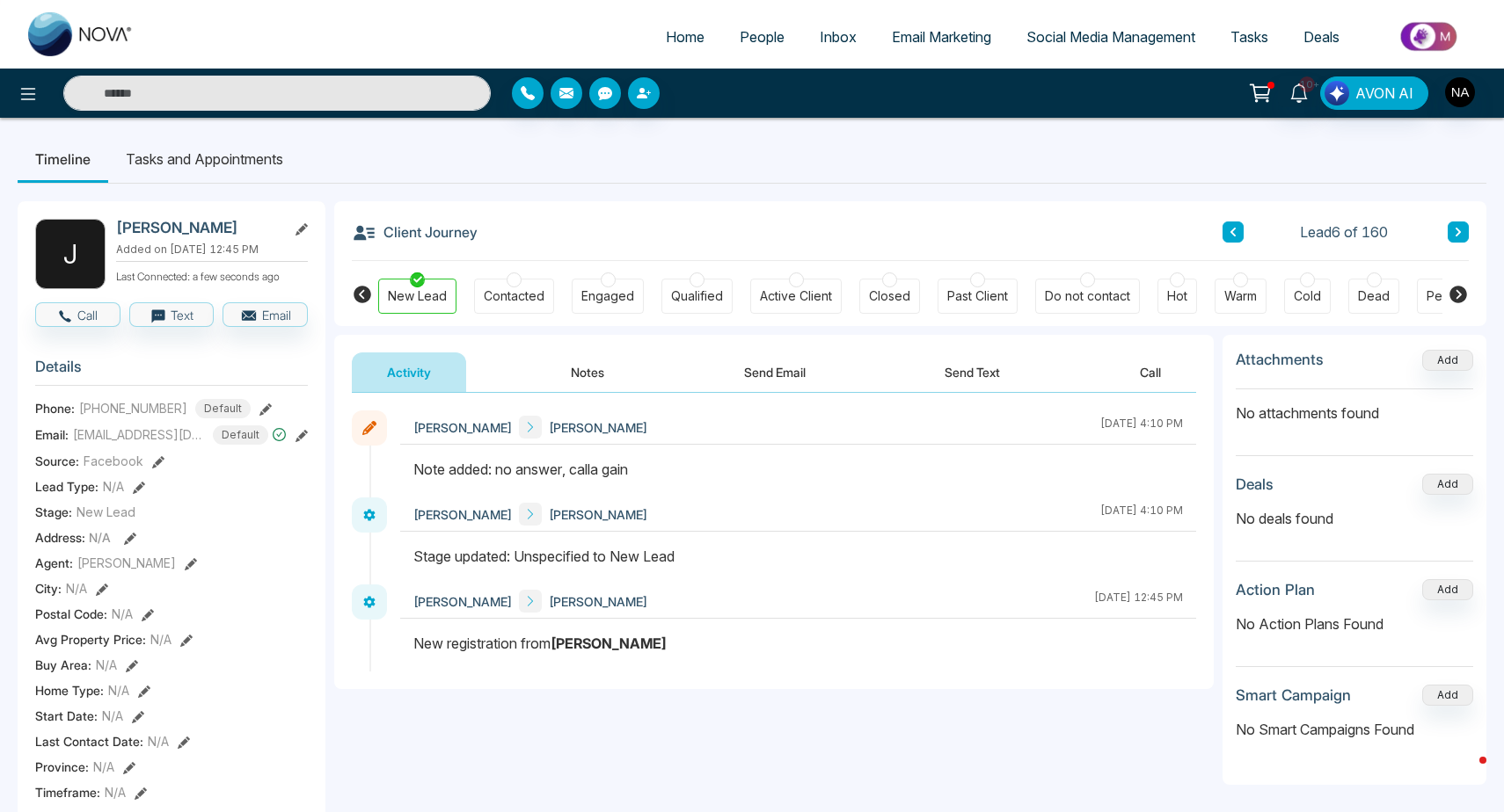
click at [1463, 233] on button at bounding box center [1457, 232] width 21 height 21
click at [1222, 240] on button at bounding box center [1233, 232] width 21 height 21
click at [592, 355] on button "Notes" at bounding box center [586, 372] width 103 height 39
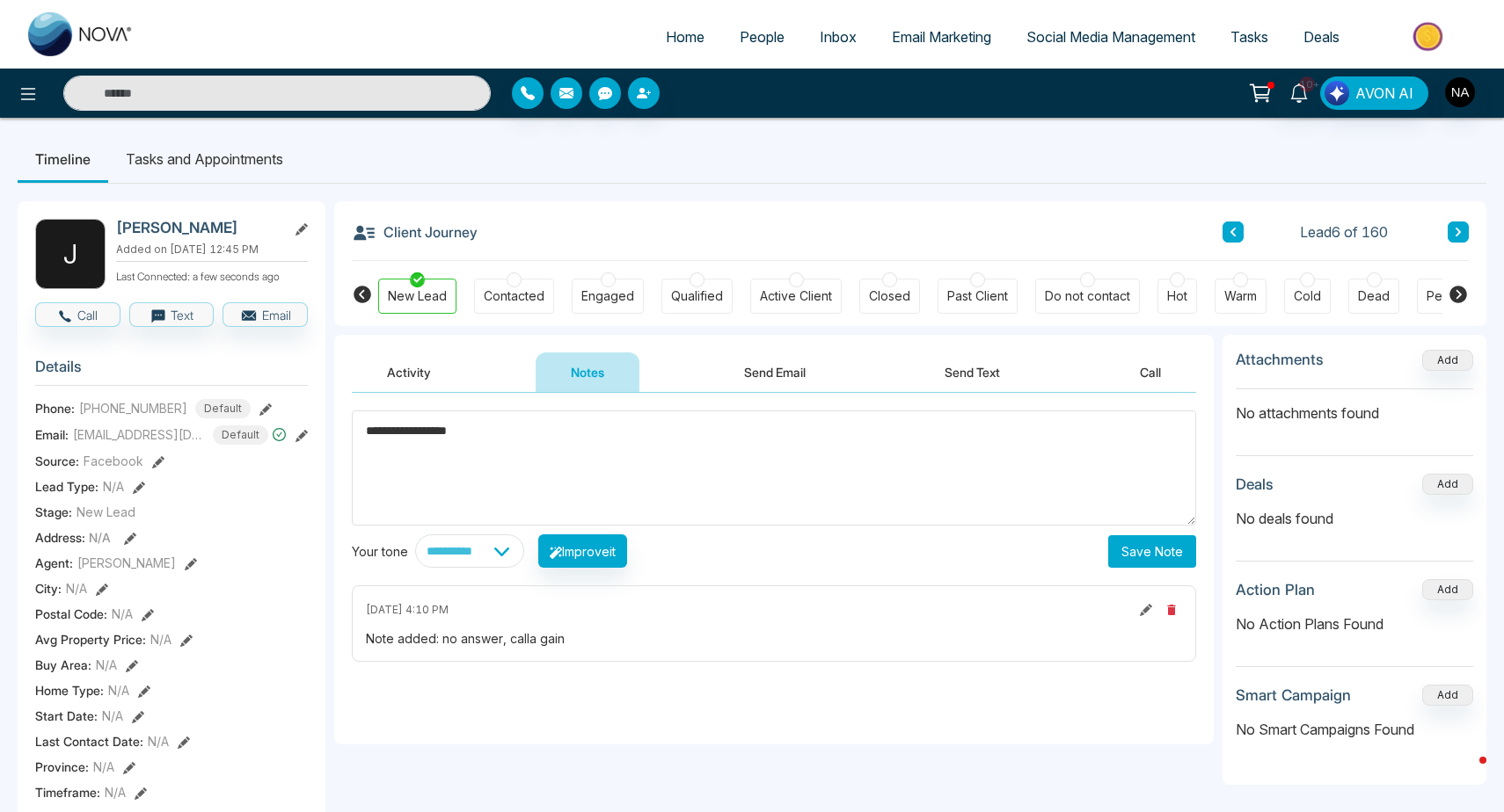
type textarea "**********"
click at [1159, 554] on button "Save Note" at bounding box center [1152, 551] width 88 height 33
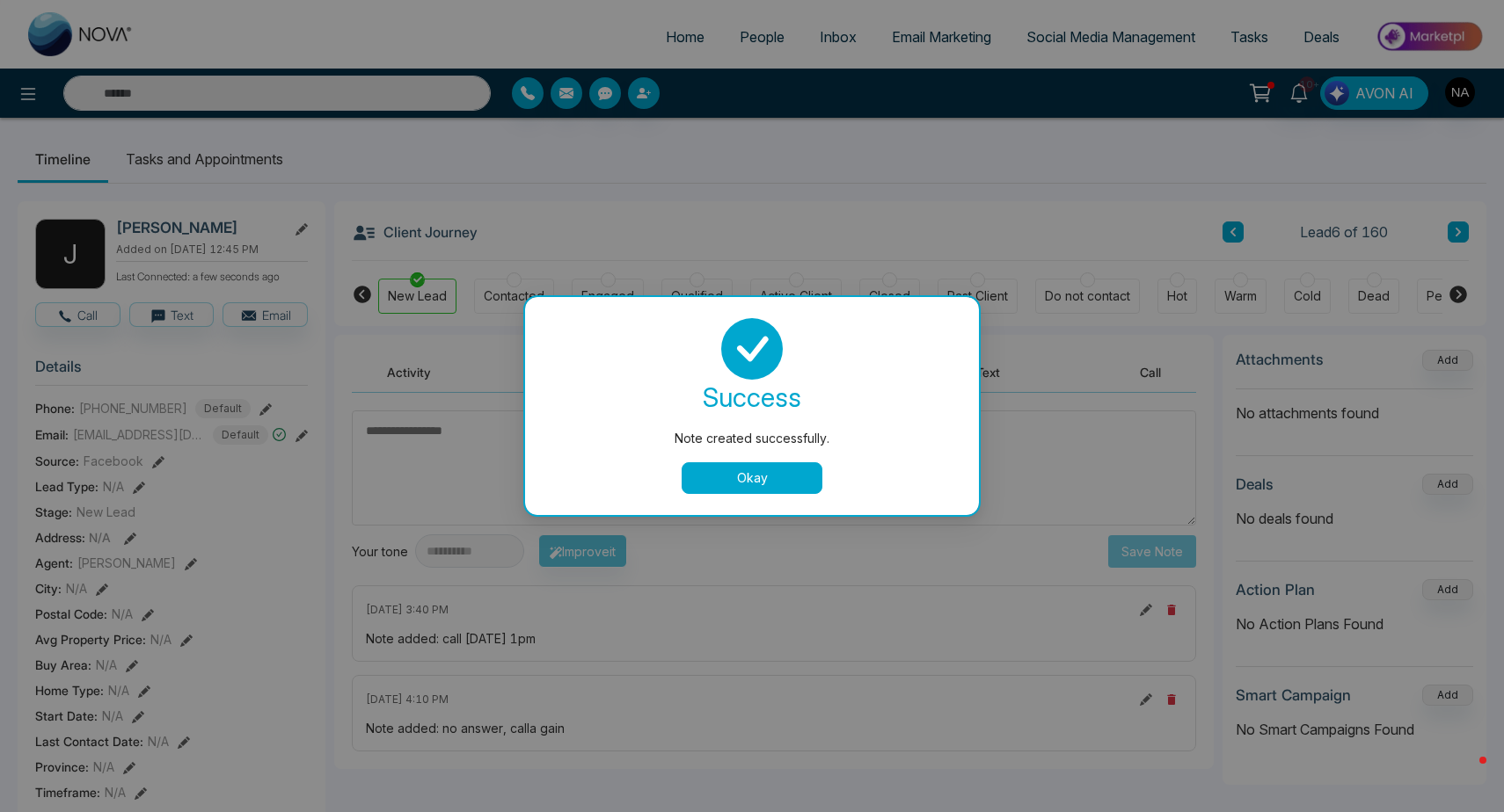
click at [773, 489] on button "Okay" at bounding box center [752, 478] width 141 height 32
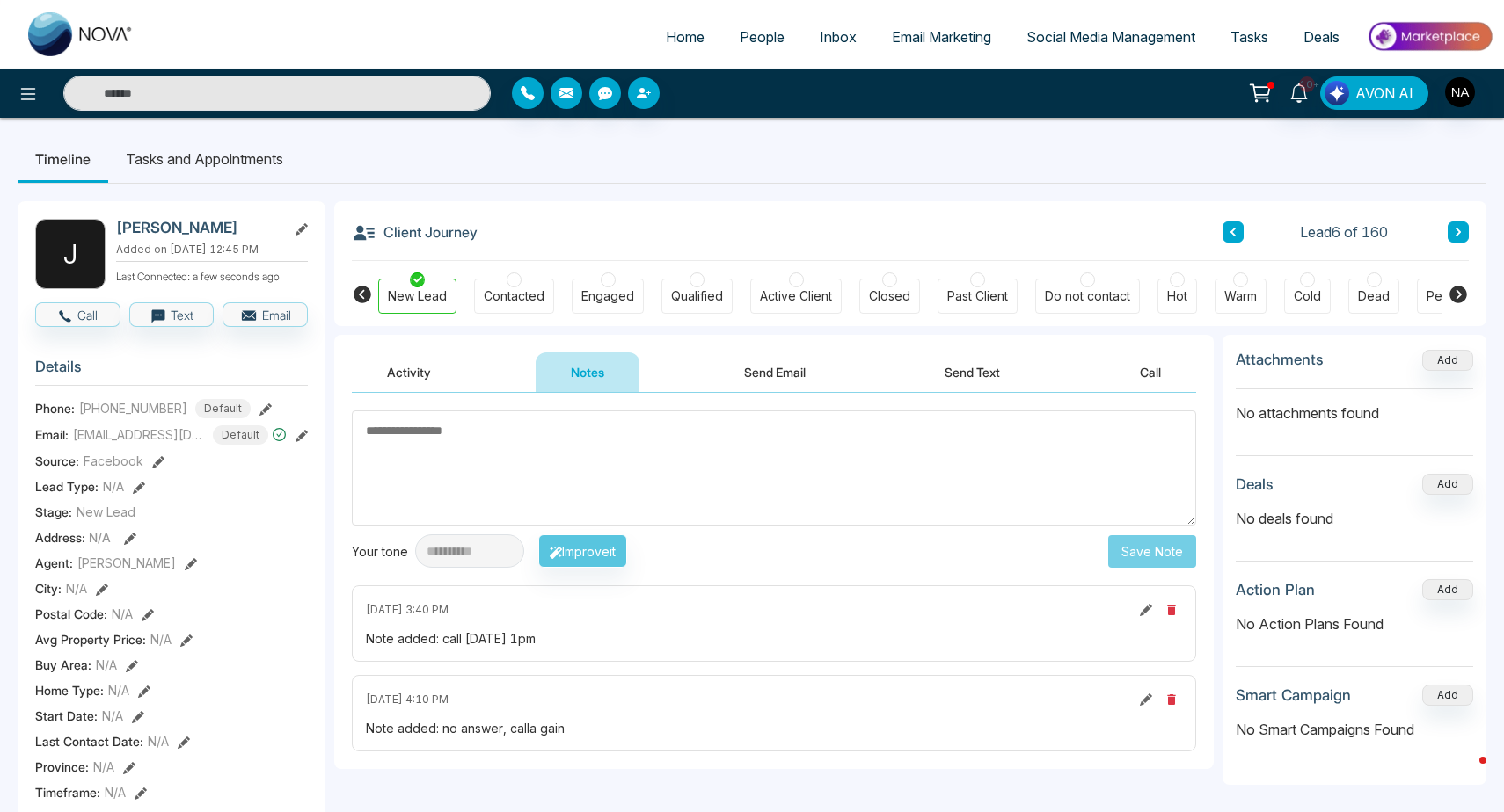
click at [1464, 232] on button at bounding box center [1457, 232] width 21 height 21
